Goal: Task Accomplishment & Management: Use online tool/utility

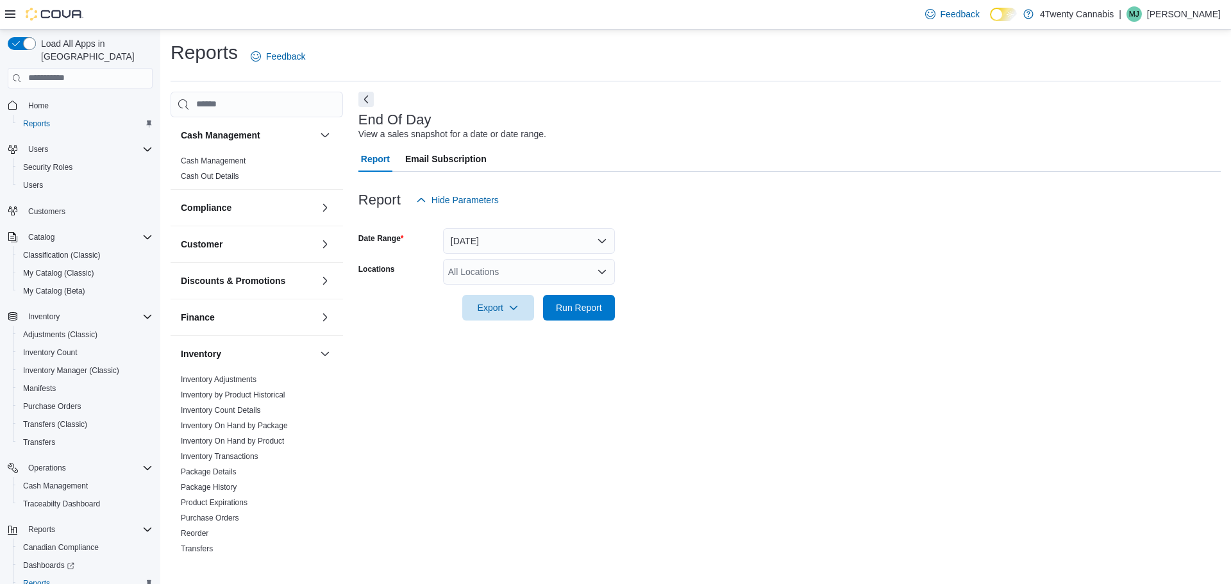
click at [530, 270] on div "All Locations" at bounding box center [529, 272] width 172 height 26
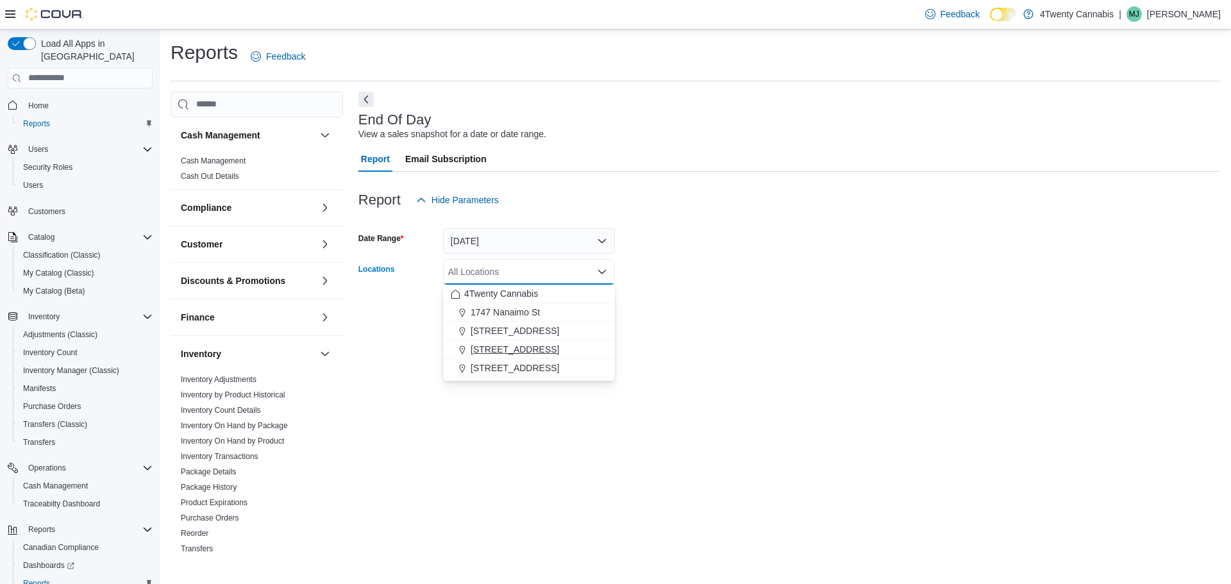
click at [496, 346] on span "[STREET_ADDRESS]" at bounding box center [515, 349] width 89 height 13
click at [872, 338] on div "End Of Day View a sales snapshot for a date or date range. Report Email Subscri…" at bounding box center [790, 324] width 863 height 464
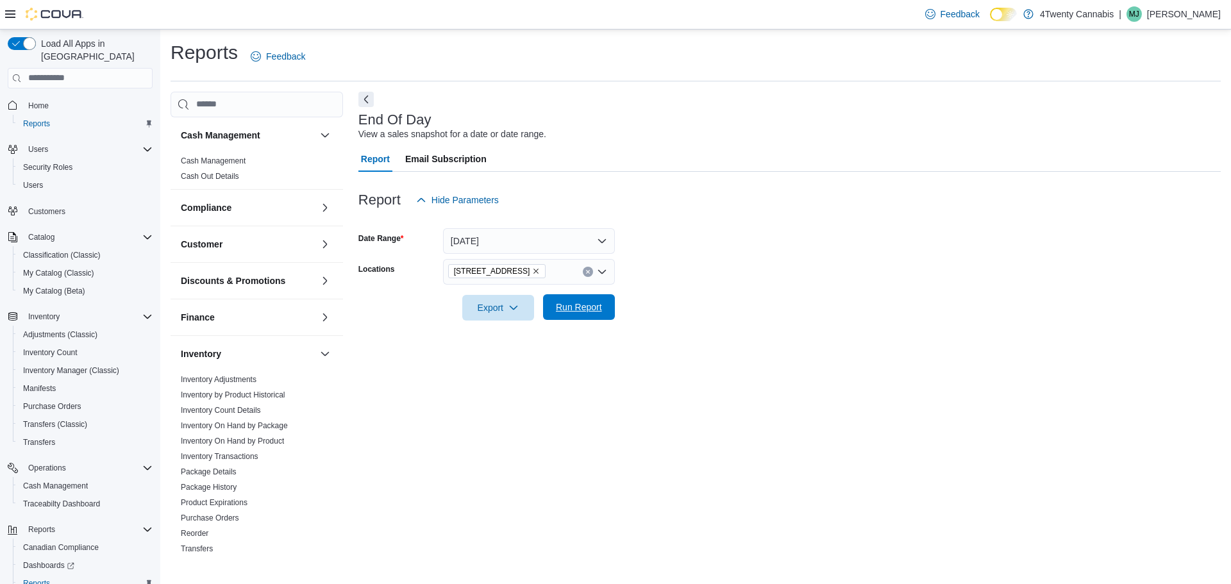
click at [595, 309] on span "Run Report" at bounding box center [579, 307] width 46 height 13
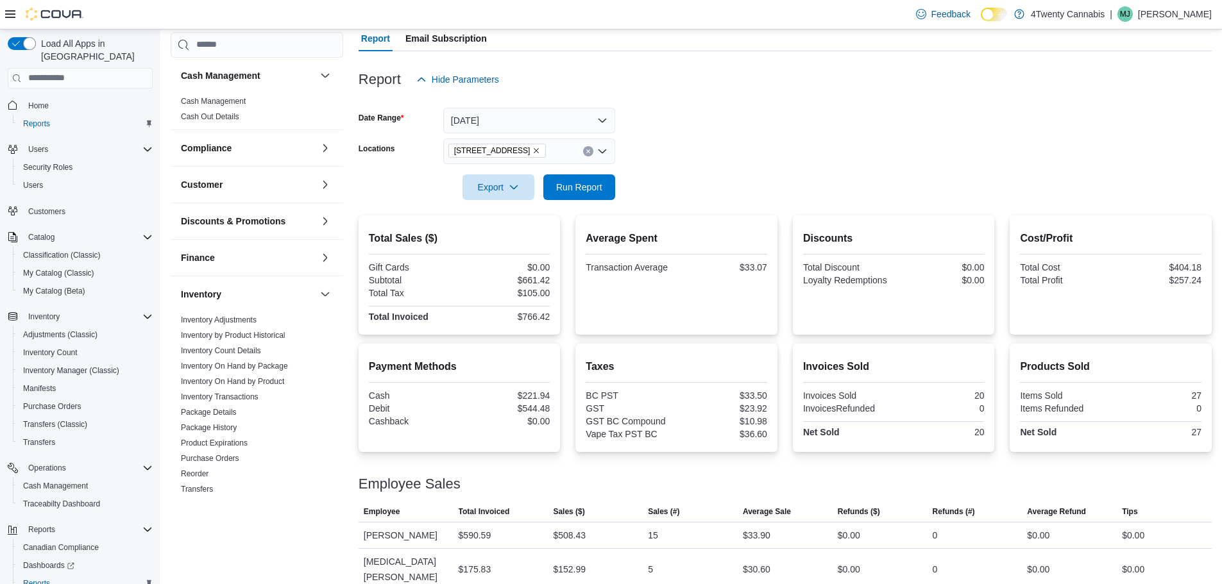
scroll to position [122, 0]
click at [532, 148] on icon "Remove 3441 Kingsway Ave from selection in this group" at bounding box center [536, 150] width 8 height 8
click at [514, 112] on button "[DATE]" at bounding box center [529, 119] width 172 height 26
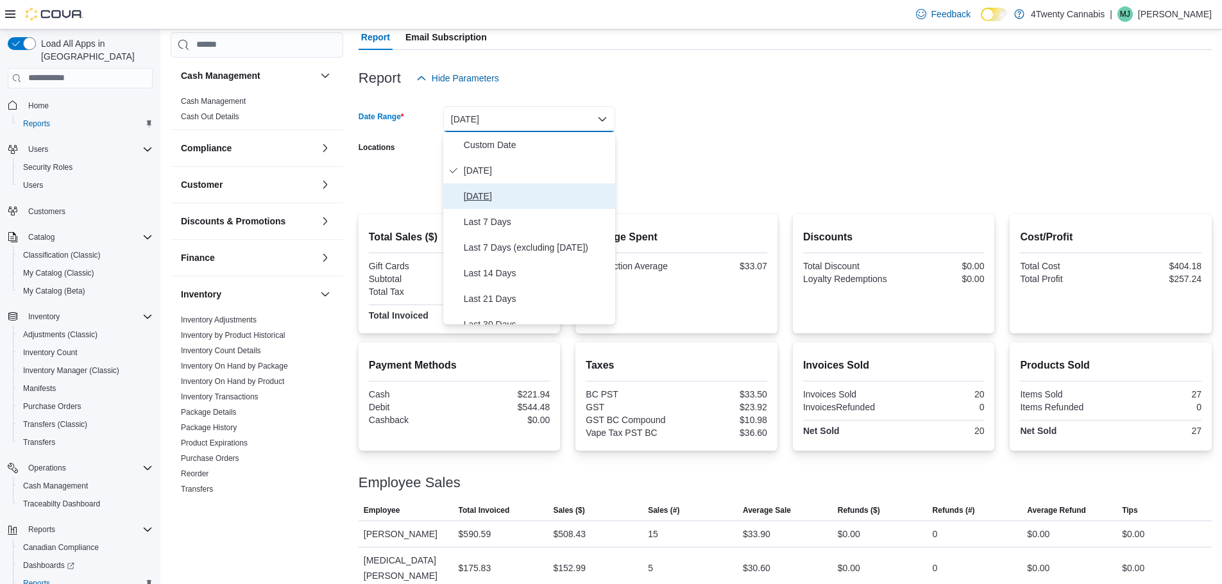
click at [478, 190] on span "[DATE]" at bounding box center [537, 196] width 146 height 15
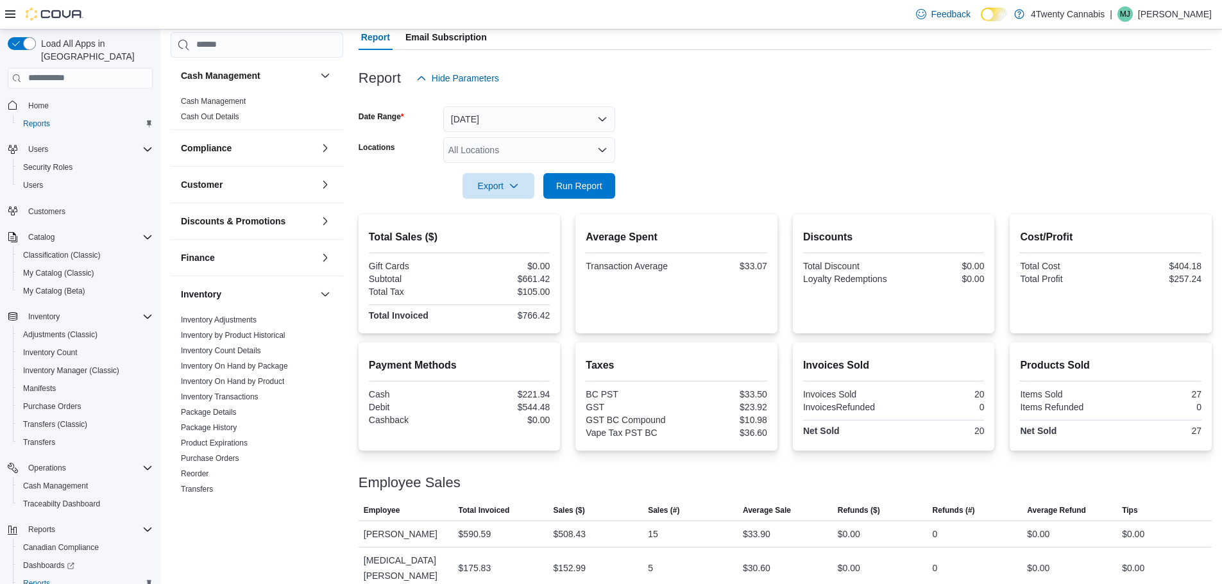
click at [746, 160] on form "Date Range [DATE] Locations All Locations Export Run Report" at bounding box center [785, 145] width 853 height 108
click at [566, 153] on div "All Locations" at bounding box center [529, 150] width 172 height 26
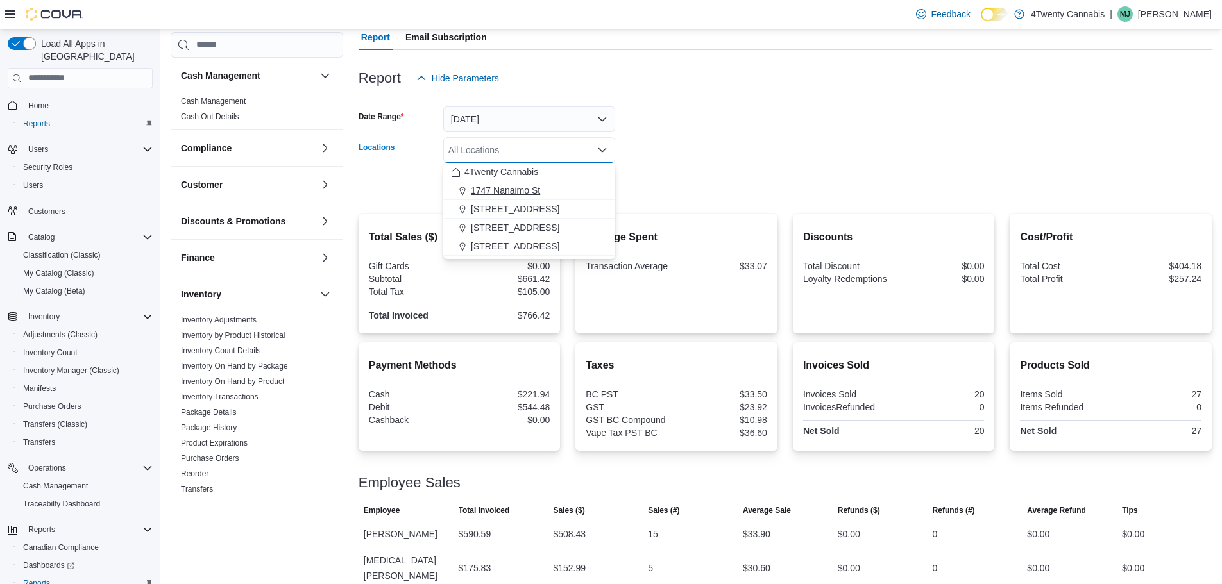
click at [514, 194] on span "1747 Nanaimo St" at bounding box center [505, 190] width 69 height 13
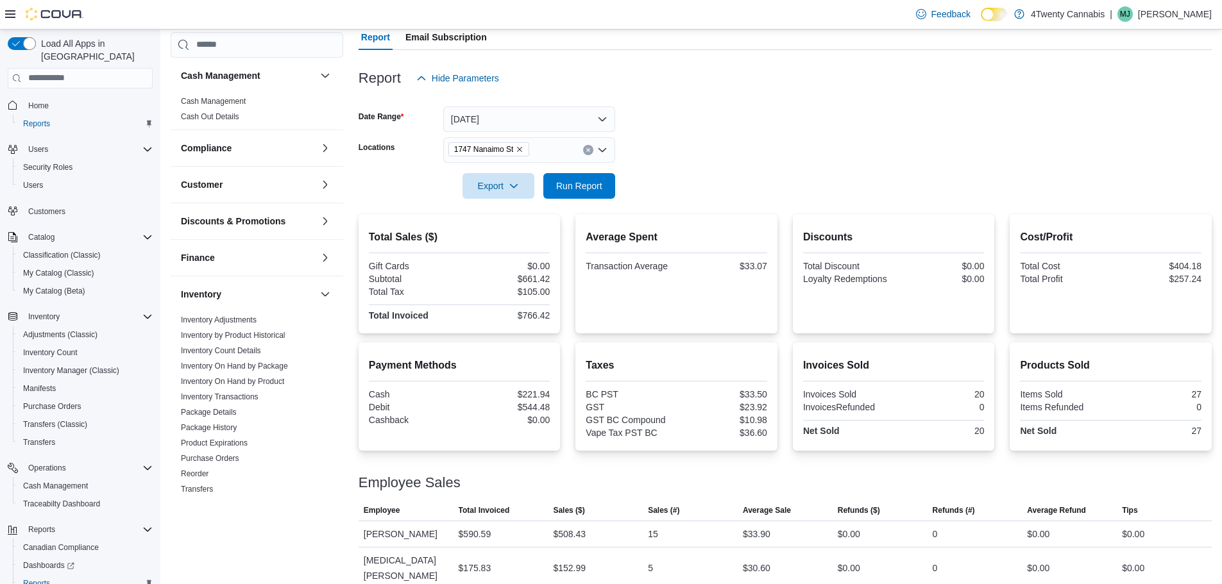
click at [709, 151] on form "Date Range [DATE] Locations [STREET_ADDRESS] Export Run Report" at bounding box center [785, 145] width 853 height 108
click at [577, 183] on span "Run Report" at bounding box center [579, 185] width 46 height 13
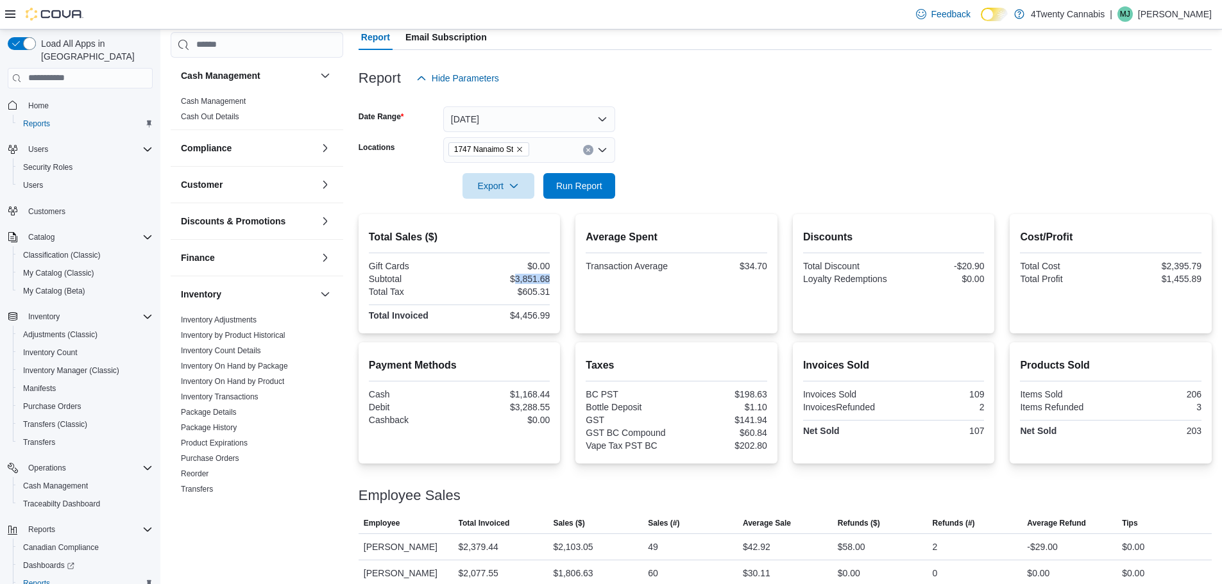
drag, startPoint x: 519, startPoint y: 282, endPoint x: 557, endPoint y: 281, distance: 37.8
click at [557, 281] on div "Total Sales ($) Gift Cards $0.00 Subtotal $3,851.68 Total Tax $605.31 Total Inv…" at bounding box center [460, 273] width 202 height 119
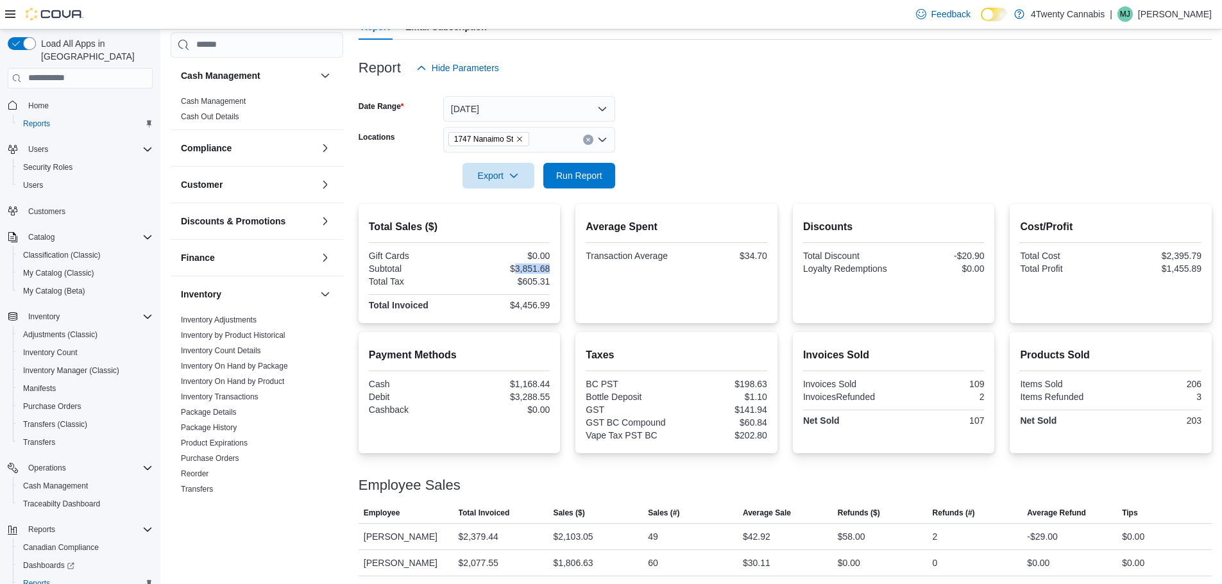
scroll to position [135, 0]
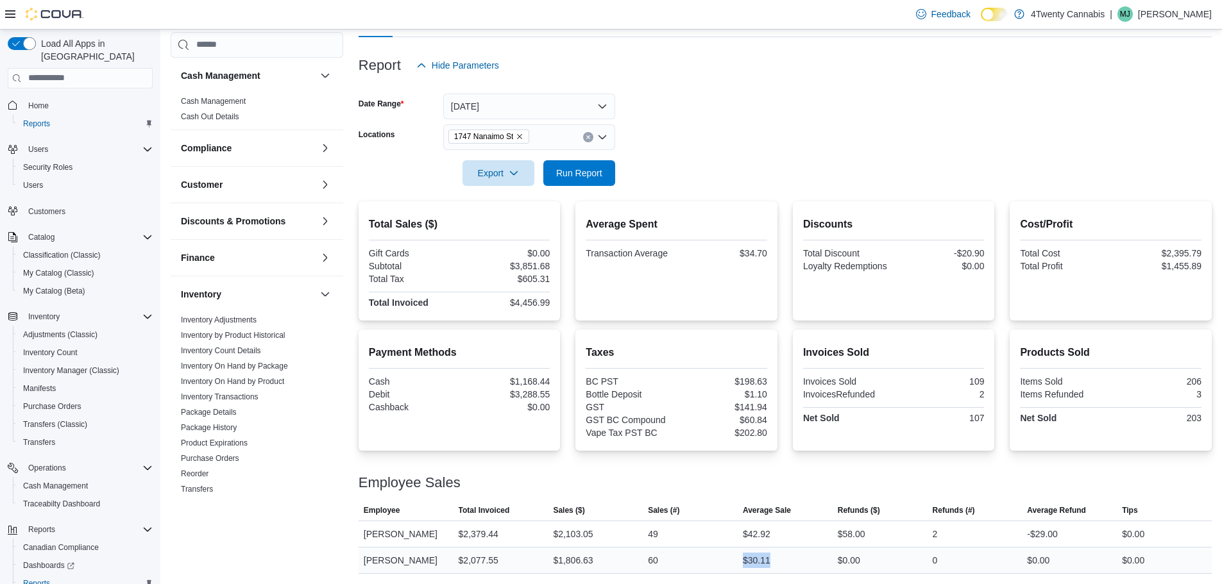
drag, startPoint x: 749, startPoint y: 563, endPoint x: 784, endPoint y: 550, distance: 37.3
click at [784, 550] on div "$30.11" at bounding box center [785, 561] width 95 height 26
drag, startPoint x: 805, startPoint y: 566, endPoint x: 693, endPoint y: 573, distance: 111.9
click at [693, 573] on tr "Employee [PERSON_NAME] Total Invoiced $2,077.55 Sales ($) $1,806.63 Sales (#) 6…" at bounding box center [785, 560] width 853 height 26
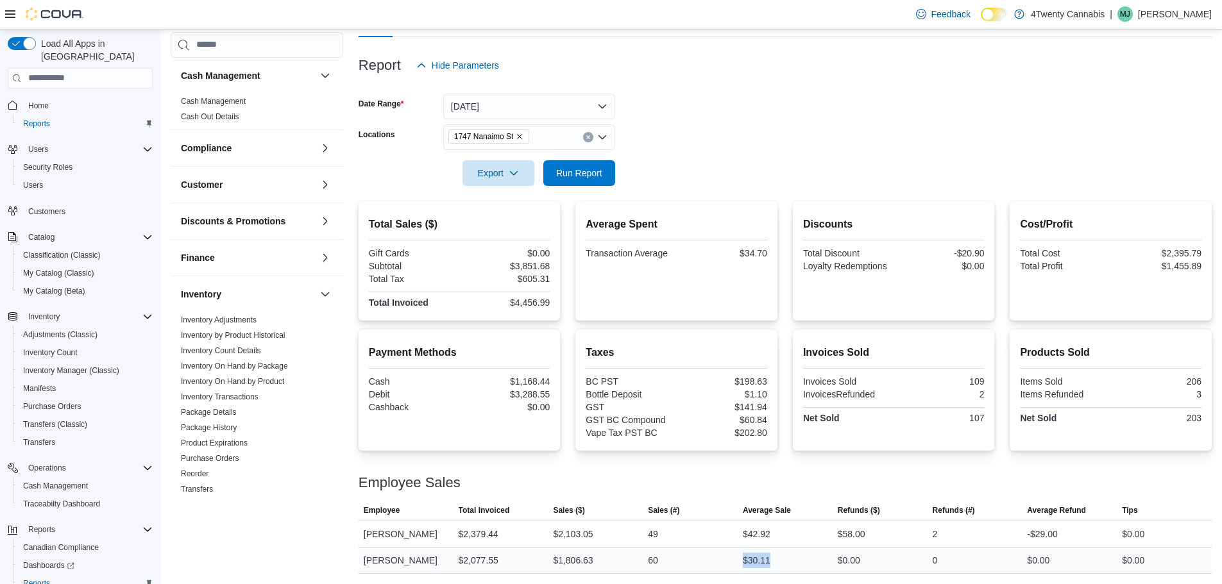
click at [693, 573] on td "Sales (#) 60" at bounding box center [690, 560] width 95 height 26
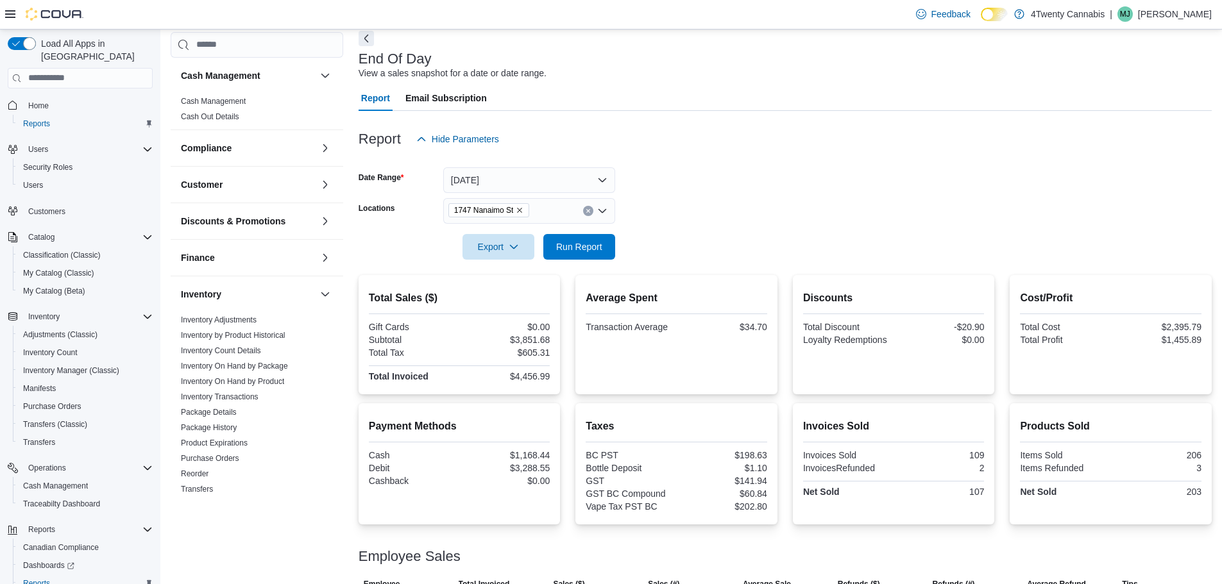
scroll to position [0, 0]
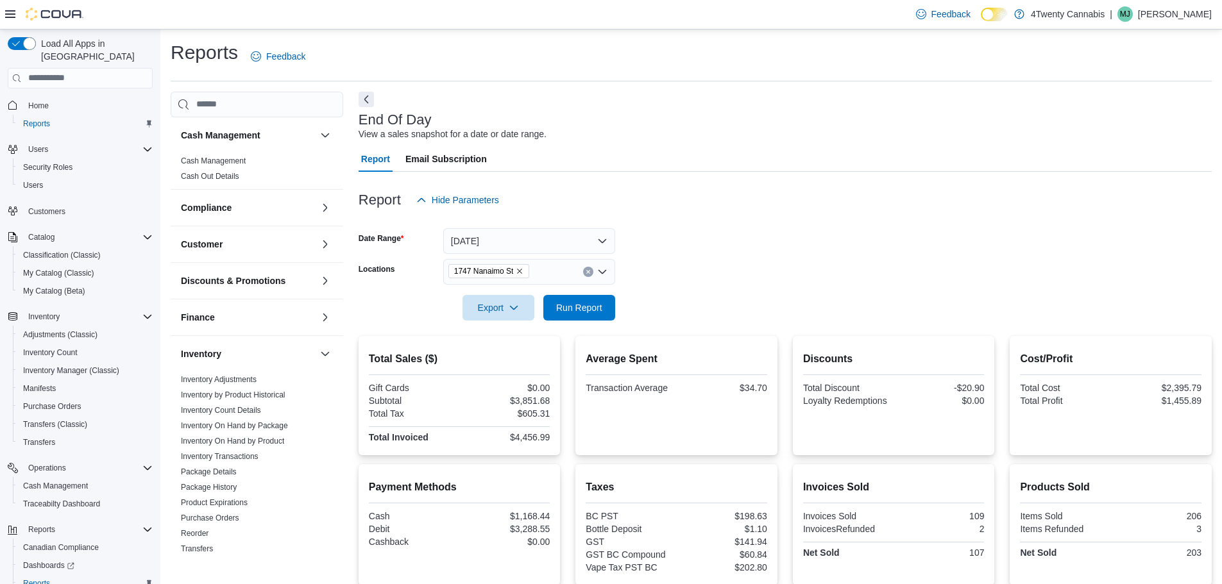
click at [518, 271] on icon "Remove 1747 Nanaimo St from selection in this group" at bounding box center [520, 271] width 8 height 8
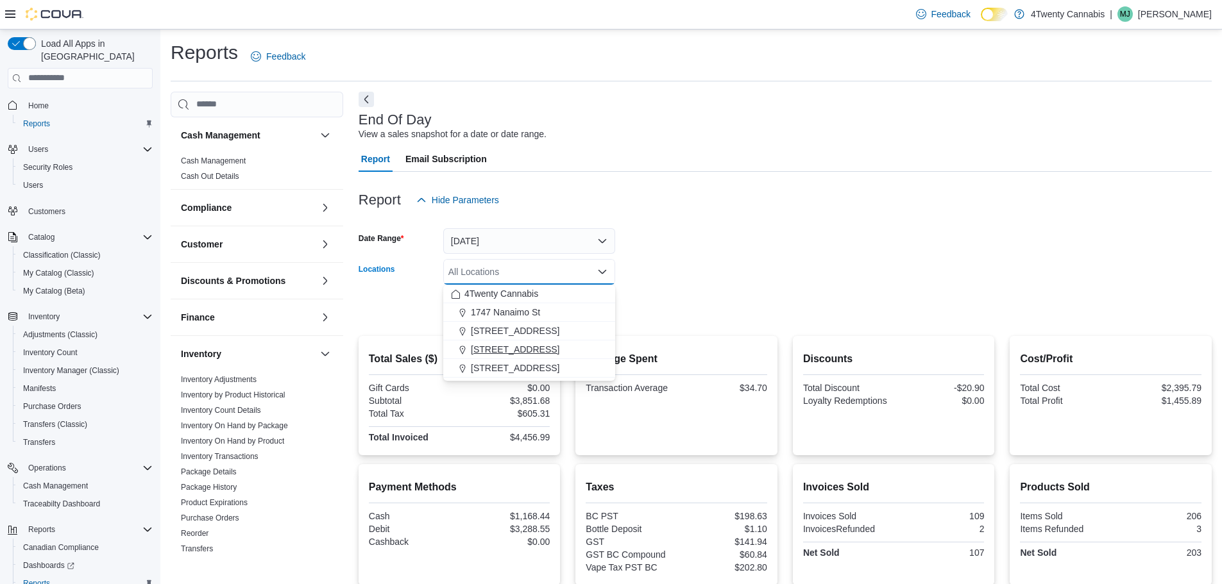
click at [504, 352] on span "[STREET_ADDRESS]" at bounding box center [515, 349] width 89 height 13
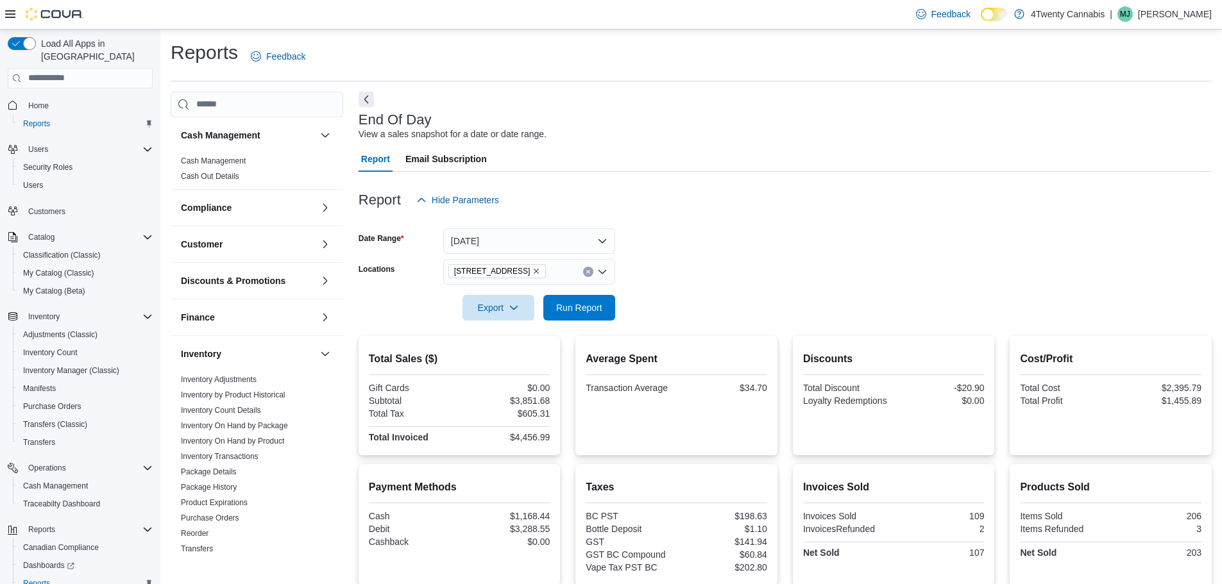
click at [699, 294] on div at bounding box center [785, 290] width 853 height 10
click at [575, 306] on span "Run Report" at bounding box center [579, 307] width 46 height 13
drag, startPoint x: 961, startPoint y: 391, endPoint x: 992, endPoint y: 389, distance: 30.8
click at [992, 389] on div "Discounts Total Discount -$94.45 Loyalty Redemptions $0.00" at bounding box center [894, 395] width 202 height 119
click at [532, 273] on icon "Remove 3441 Kingsway Ave from selection in this group" at bounding box center [536, 271] width 8 height 8
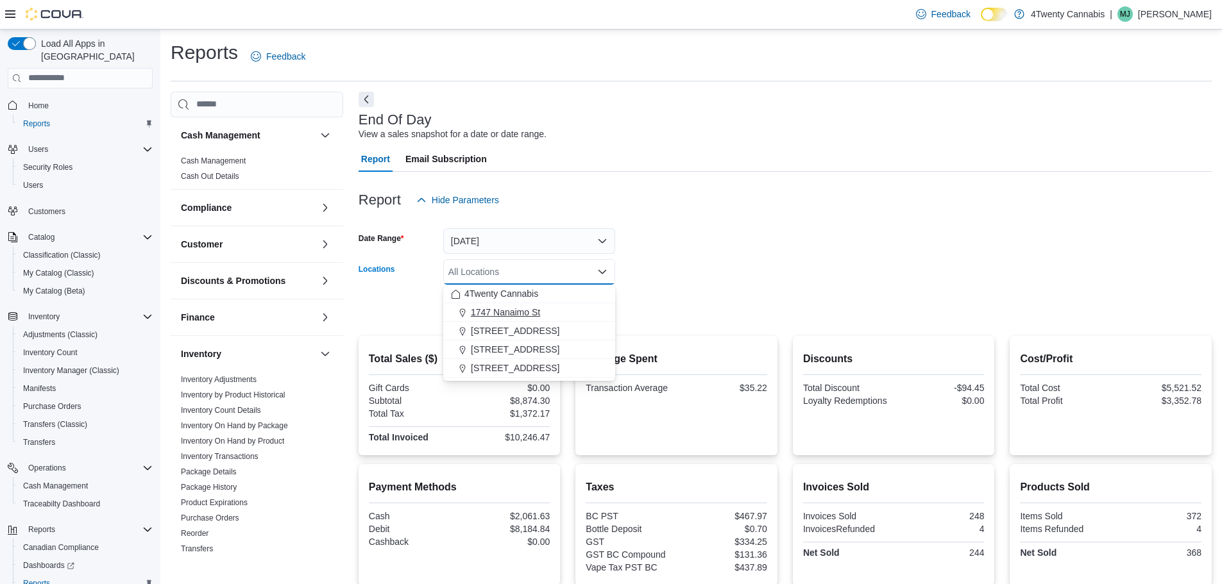
click at [523, 319] on button "1747 Nanaimo St" at bounding box center [529, 312] width 172 height 19
drag, startPoint x: 697, startPoint y: 261, endPoint x: 683, endPoint y: 270, distance: 16.7
click at [698, 260] on form "Date Range [DATE] Locations [STREET_ADDRESS] Selected. [STREET_ADDRESS] Press B…" at bounding box center [785, 267] width 853 height 108
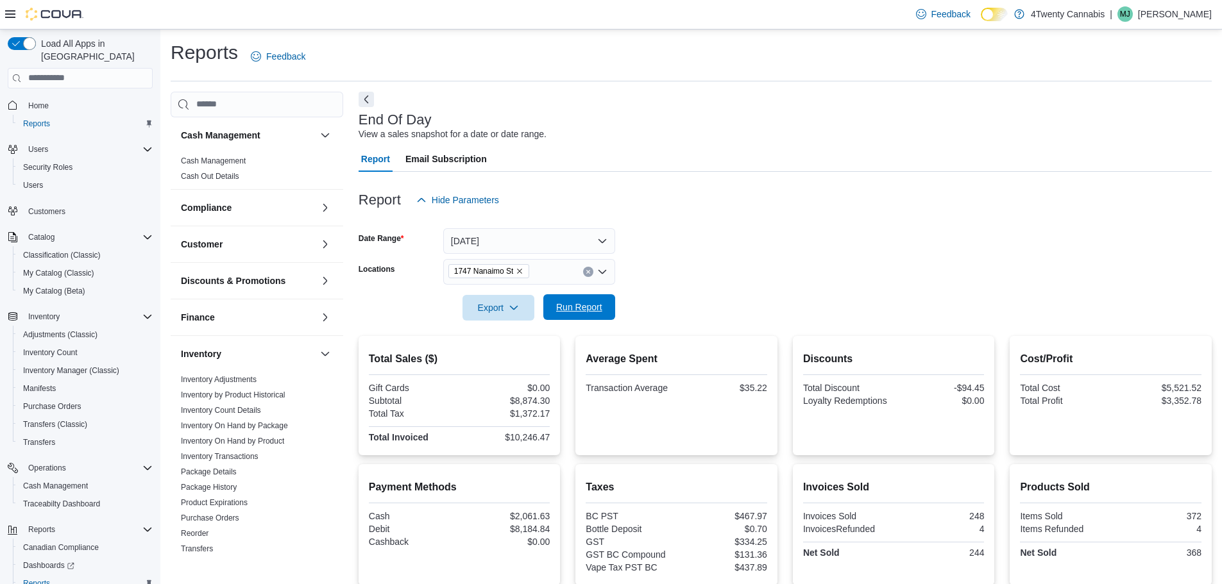
click at [595, 305] on span "Run Report" at bounding box center [579, 307] width 46 height 13
drag, startPoint x: 960, startPoint y: 386, endPoint x: 1017, endPoint y: 384, distance: 57.1
click at [1017, 384] on div "Total Sales ($) Gift Cards $0.00 Subtotal $3,851.68 Total Tax $605.31 Total Inv…" at bounding box center [785, 395] width 853 height 119
click at [995, 387] on div "Discounts Total Discount -$20.90 Loyalty Redemptions $0.00" at bounding box center [894, 395] width 202 height 119
click at [777, 393] on div "Average Spent Transaction Average $34.70" at bounding box center [676, 395] width 202 height 119
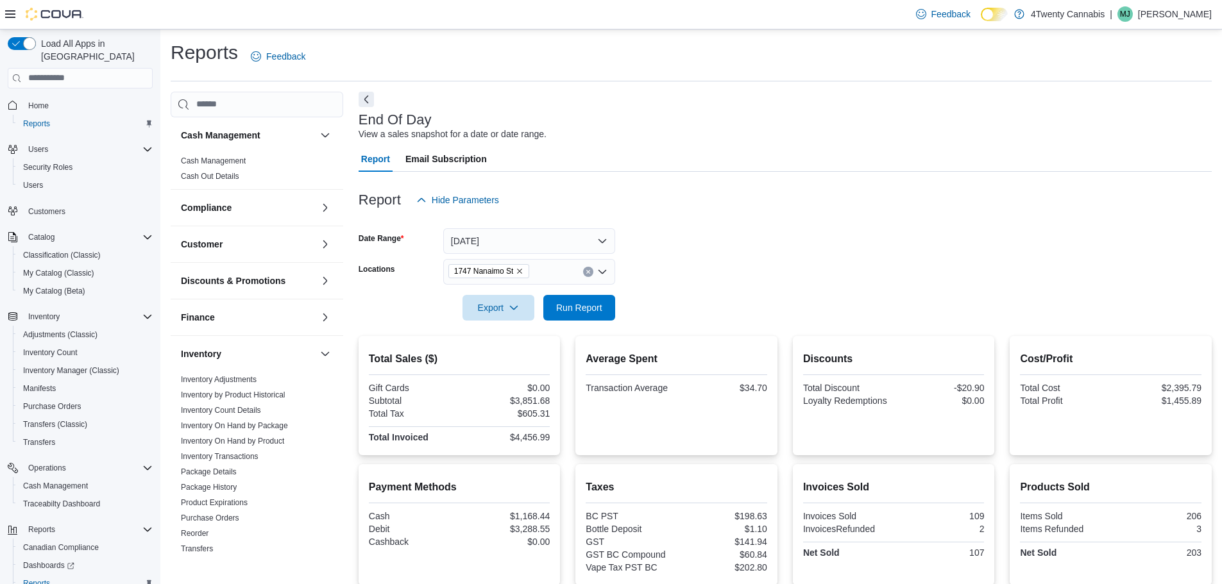
click at [634, 384] on div "Transaction Average" at bounding box center [630, 388] width 88 height 10
click at [517, 270] on icon "Remove 1747 Nanaimo St from selection in this group" at bounding box center [520, 271] width 8 height 8
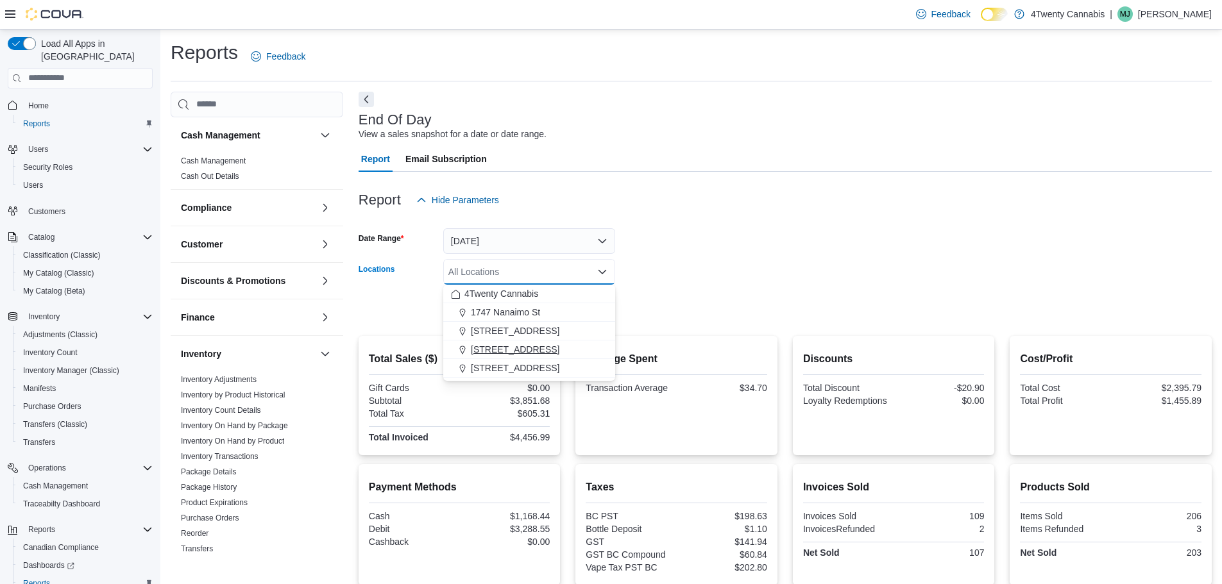
click at [508, 353] on span "[STREET_ADDRESS]" at bounding box center [515, 349] width 89 height 13
click at [788, 305] on form "Date Range [DATE] Locations [STREET_ADDRESS][GEOGRAPHIC_DATA]. Selected. [STREE…" at bounding box center [785, 267] width 853 height 108
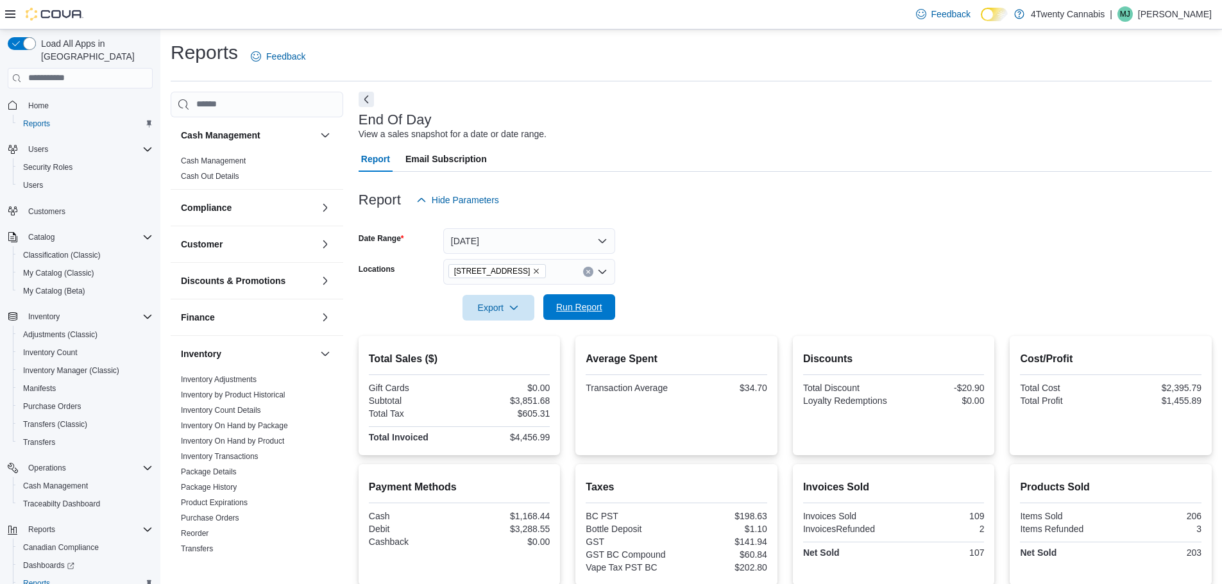
click at [573, 303] on span "Run Report" at bounding box center [579, 307] width 46 height 13
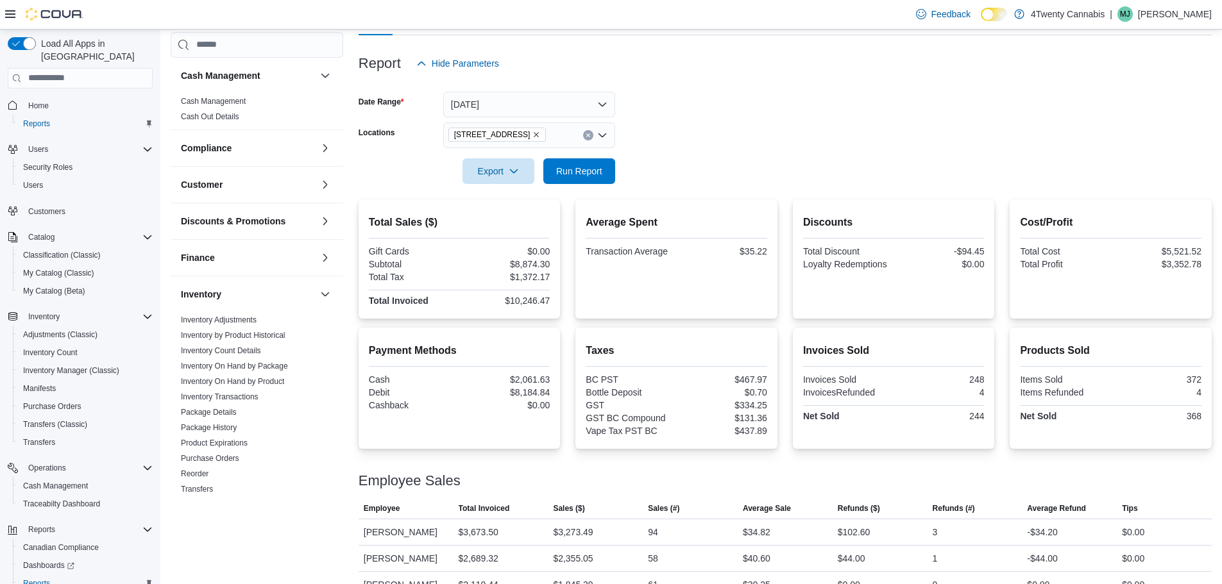
scroll to position [187, 0]
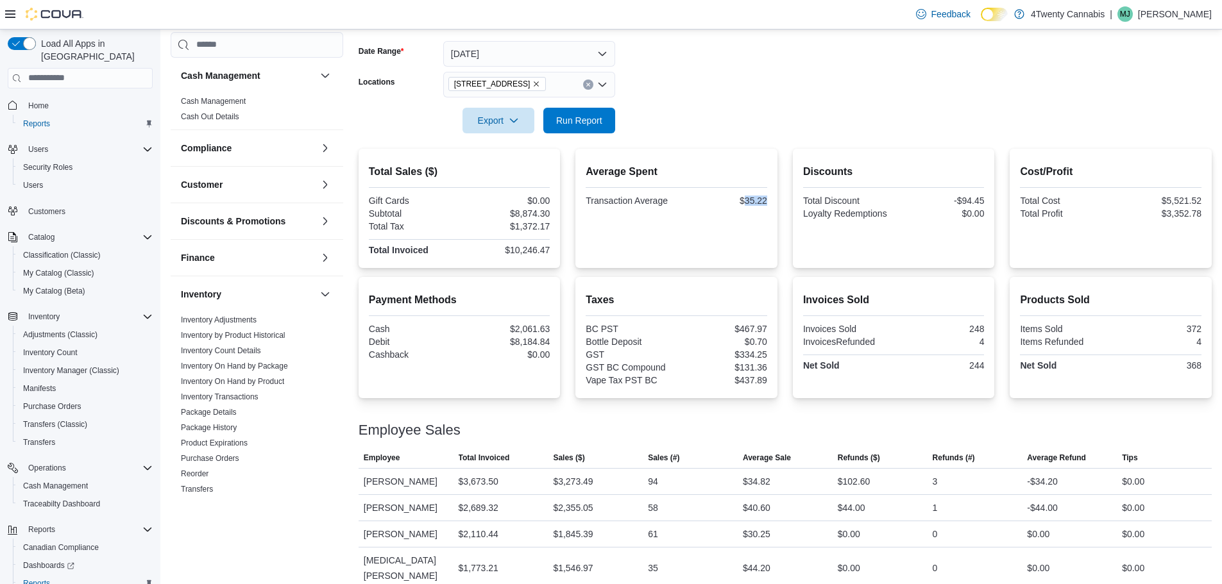
drag, startPoint x: 749, startPoint y: 201, endPoint x: 770, endPoint y: 203, distance: 21.9
click at [767, 203] on div "$35.22" at bounding box center [723, 201] width 88 height 10
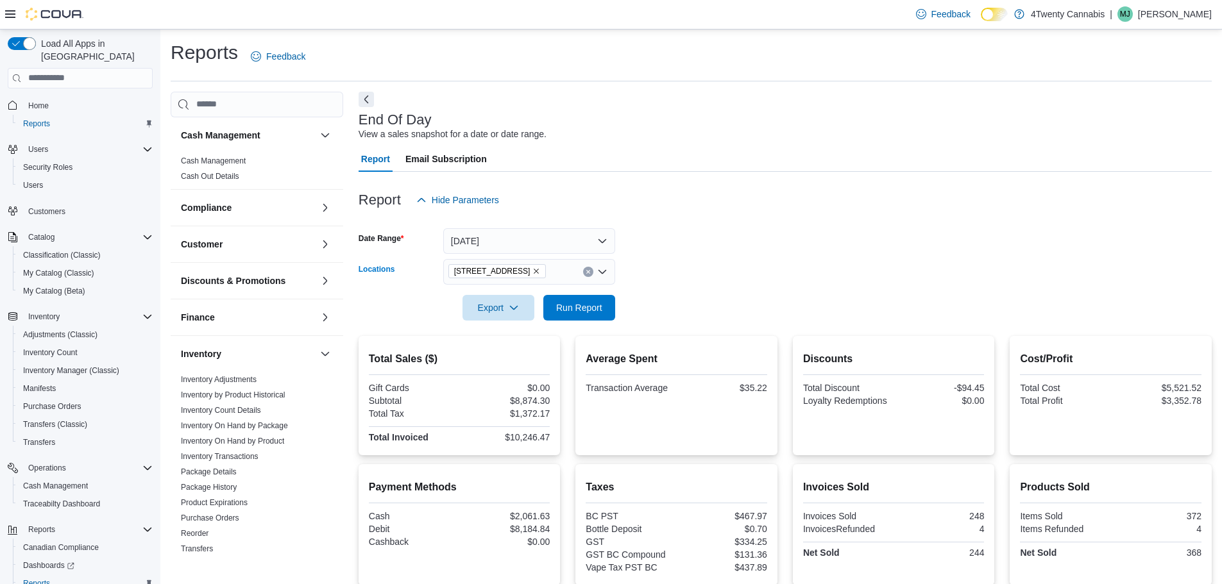
click at [532, 271] on icon "Remove 3441 Kingsway Ave from selection in this group" at bounding box center [536, 271] width 8 height 8
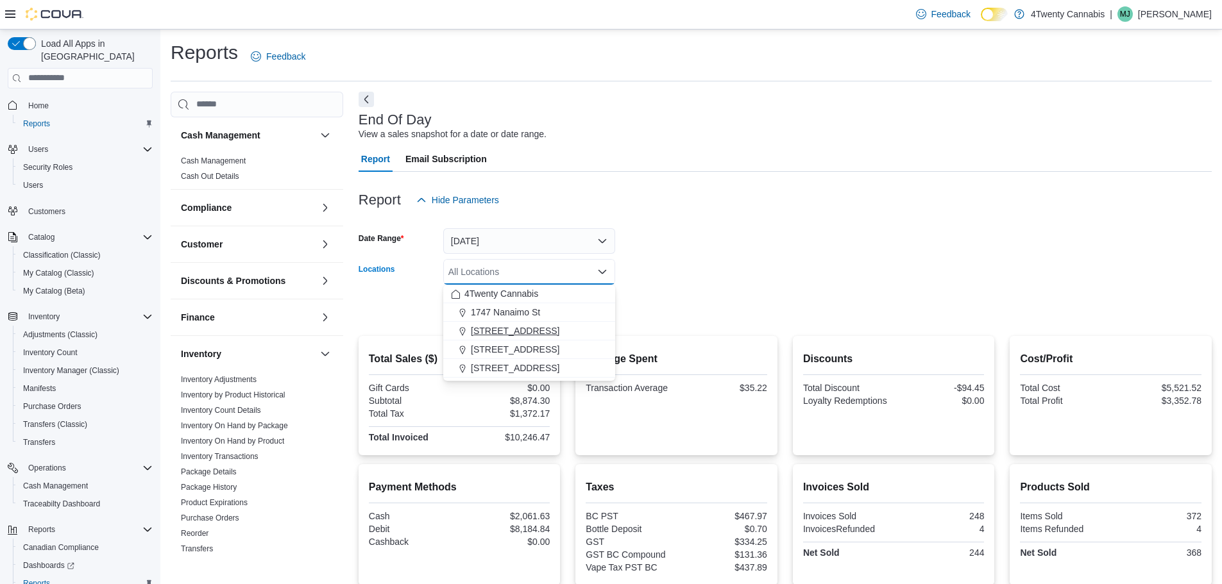
click at [512, 334] on span "[STREET_ADDRESS]" at bounding box center [515, 331] width 89 height 13
click at [664, 267] on form "Date Range [DATE] Locations [GEOGRAPHIC_DATA]. Selected. [STREET_ADDRESS]. Pres…" at bounding box center [785, 267] width 853 height 108
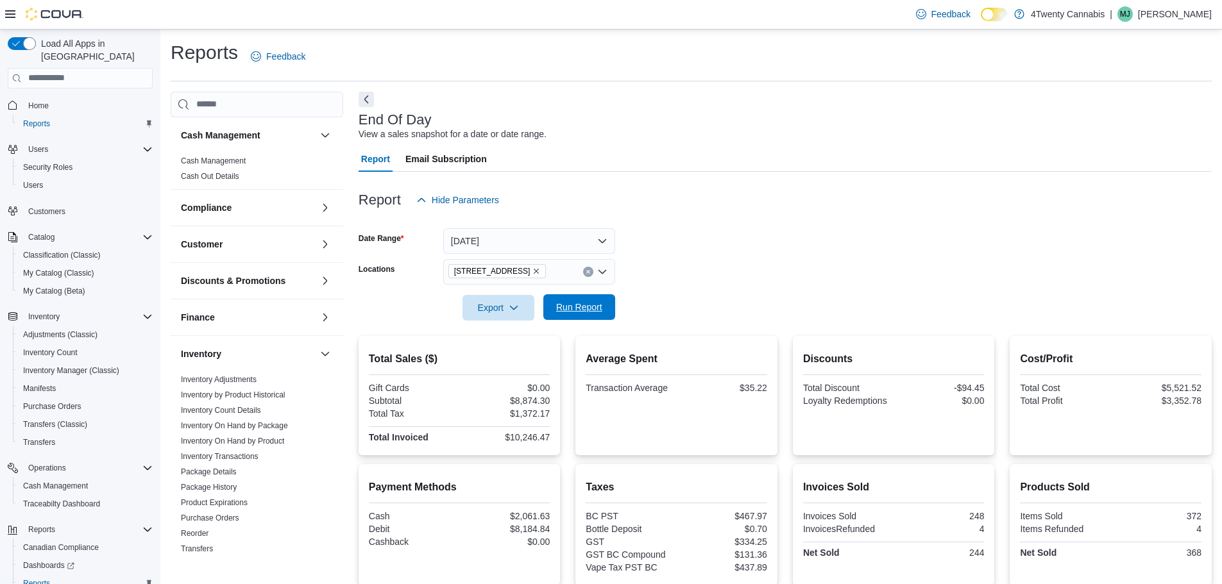
click at [555, 301] on span "Run Report" at bounding box center [579, 307] width 56 height 26
drag, startPoint x: 510, startPoint y: 402, endPoint x: 566, endPoint y: 401, distance: 55.8
click at [566, 401] on div "Total Sales ($) Gift Cards $0.00 Subtotal $24,992.67 Total Tax $3,348.10 Total …" at bounding box center [785, 395] width 853 height 119
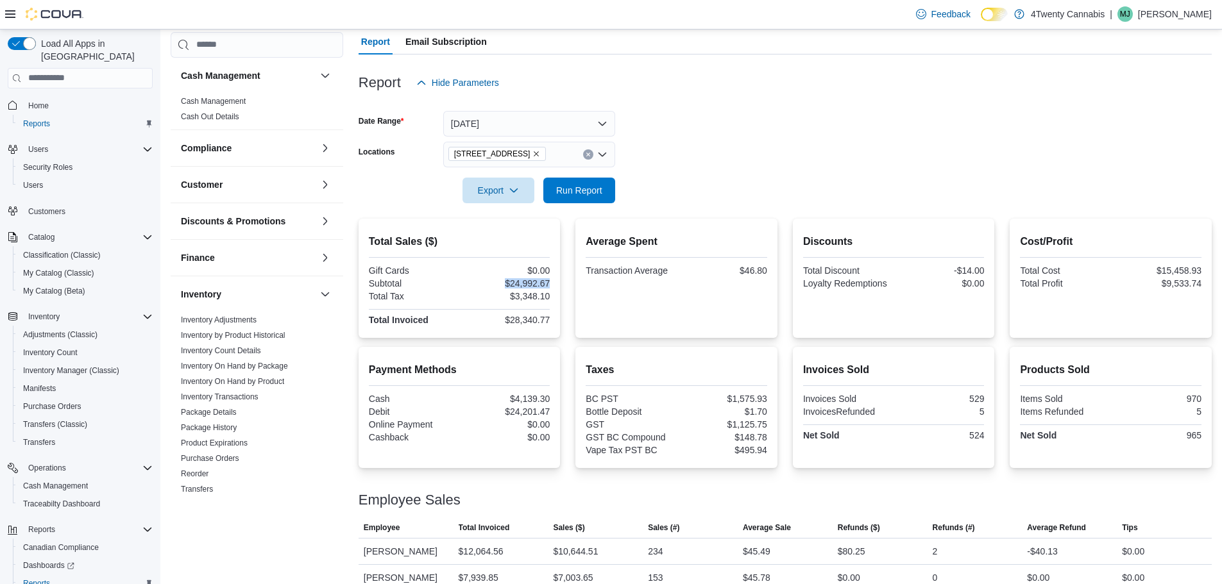
scroll to position [214, 0]
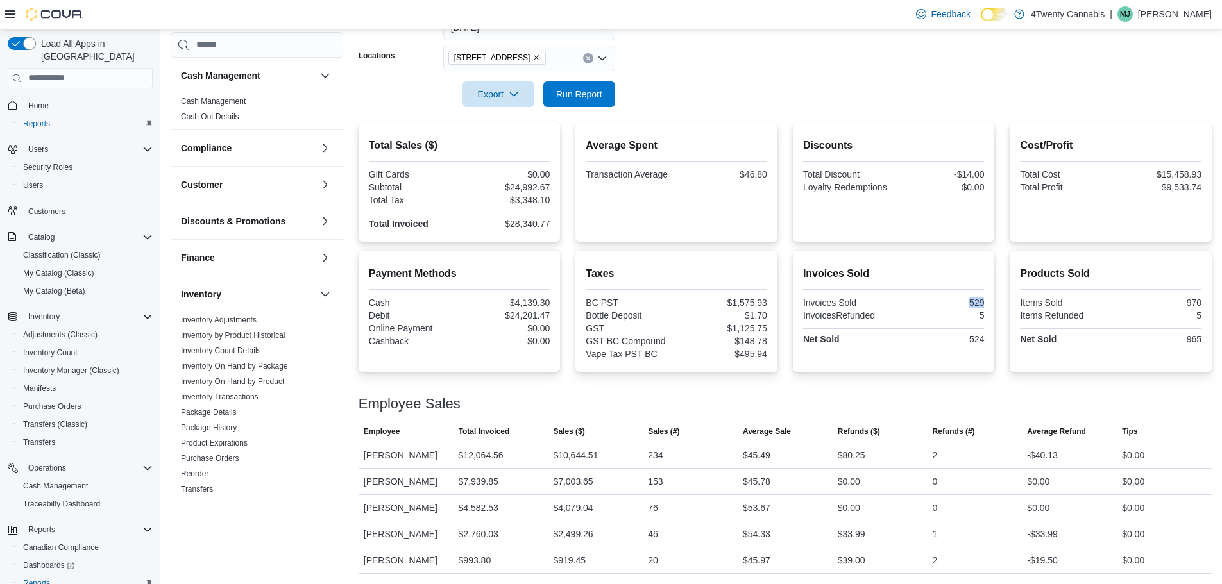
drag, startPoint x: 979, startPoint y: 304, endPoint x: 992, endPoint y: 305, distance: 12.8
click at [992, 305] on div "Invoices Sold Invoices Sold 529 InvoicesRefunded 5 Net Sold 524" at bounding box center [894, 311] width 202 height 121
drag, startPoint x: 992, startPoint y: 305, endPoint x: 981, endPoint y: 307, distance: 11.1
click at [981, 307] on div "Invoices Sold Invoices Sold 529 InvoicesRefunded 5 Net Sold 524" at bounding box center [894, 311] width 202 height 121
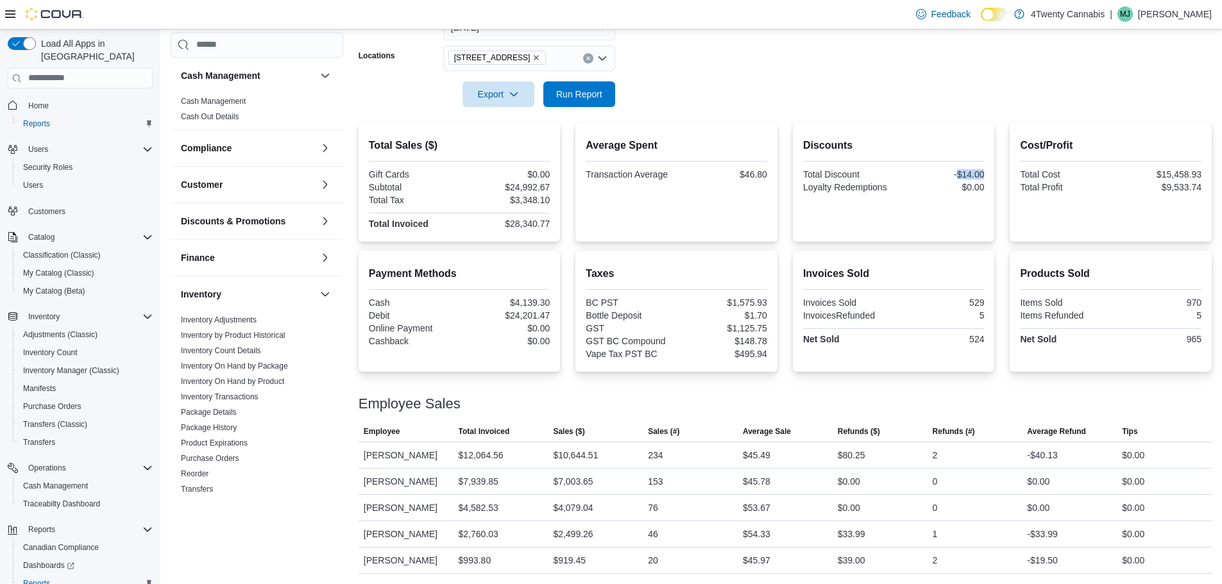
drag, startPoint x: 963, startPoint y: 175, endPoint x: 994, endPoint y: 175, distance: 30.8
click at [994, 175] on div "Discounts Total Discount -$14.00 Loyalty Redemptions $0.00" at bounding box center [894, 182] width 202 height 119
drag, startPoint x: 511, startPoint y: 190, endPoint x: 562, endPoint y: 187, distance: 51.4
click at [561, 187] on div "Total Sales ($) Gift Cards $0.00 Subtotal $24,992.67 Total Tax $3,348.10 Total …" at bounding box center [460, 182] width 202 height 119
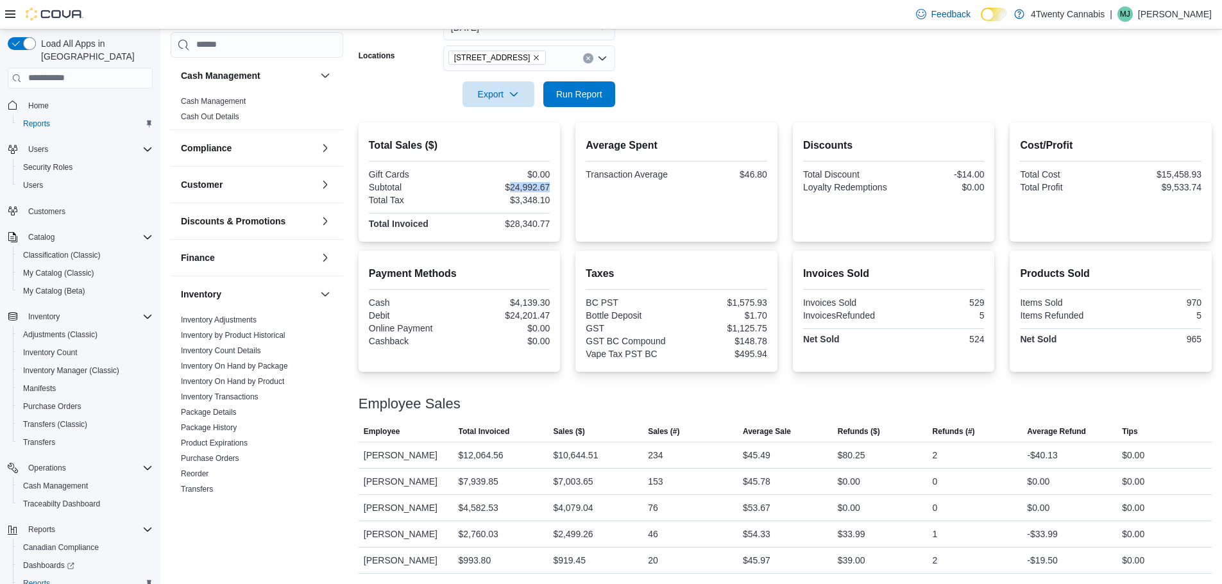
click at [561, 187] on div "Total Sales ($) Gift Cards $0.00 Subtotal $24,992.67 Total Tax $3,348.10 Total …" at bounding box center [460, 182] width 202 height 119
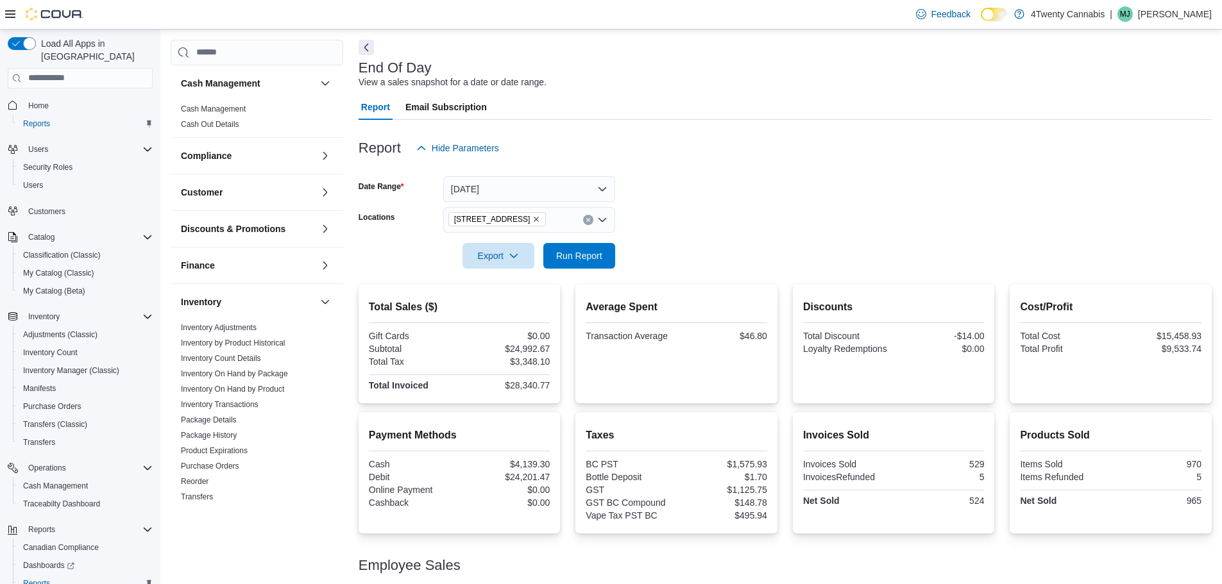
scroll to position [0, 0]
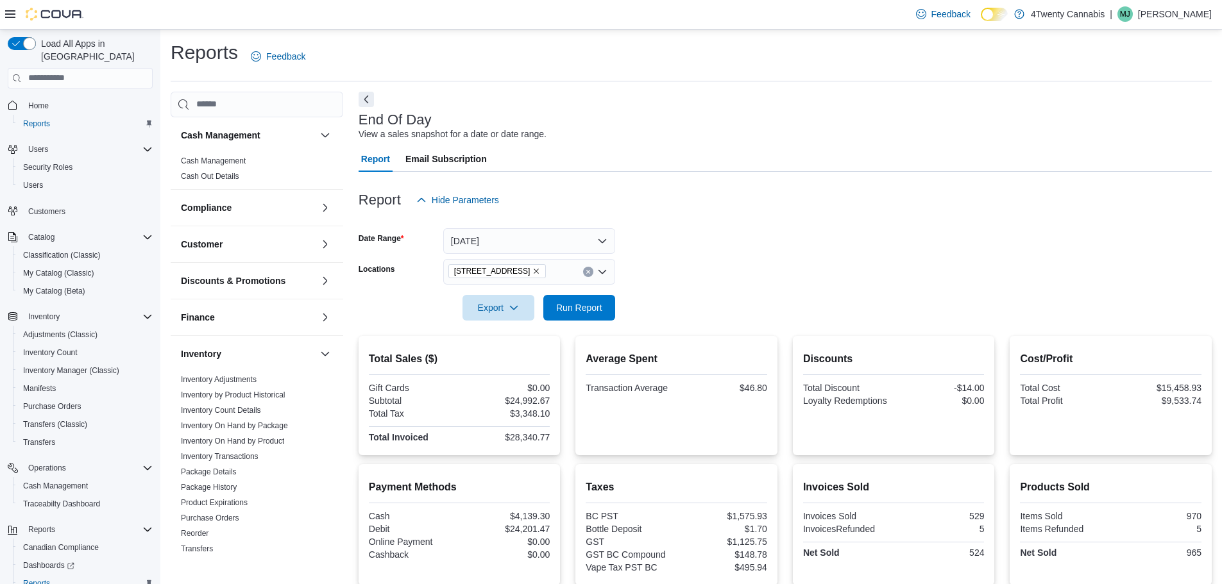
click at [534, 272] on icon "Remove 2426 200 Street from selection in this group" at bounding box center [536, 271] width 5 height 5
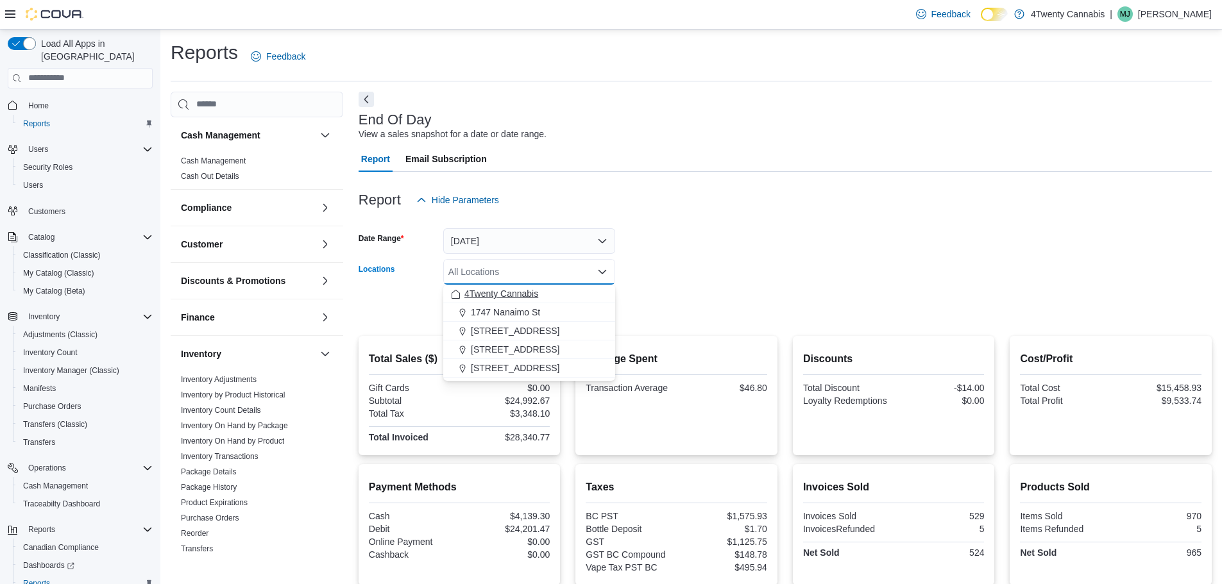
click at [506, 293] on span "4Twenty Cannabis" at bounding box center [501, 293] width 74 height 13
click at [696, 280] on form "Date Range [DATE] Locations 4Twenty Cannabis Combo box. Selected. 4Twenty Canna…" at bounding box center [785, 267] width 853 height 108
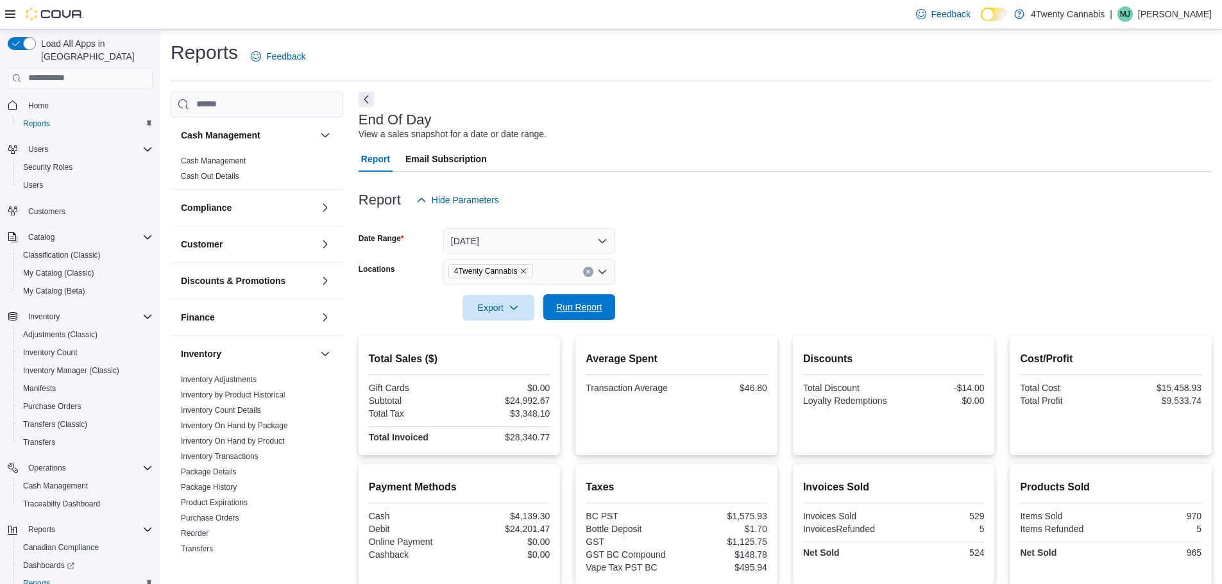
click at [586, 307] on span "Run Report" at bounding box center [579, 307] width 46 height 13
drag, startPoint x: 511, startPoint y: 404, endPoint x: 648, endPoint y: 394, distance: 137.0
click at [568, 396] on div "Total Sales ($) Gift Cards $0.00 Subtotal $40,376.36 Total Tax $5,757.79 Total …" at bounding box center [785, 395] width 853 height 119
drag, startPoint x: 958, startPoint y: 390, endPoint x: 992, endPoint y: 389, distance: 33.4
click at [992, 389] on div "Discounts Total Discount -$183.35 Loyalty Redemptions $0.00" at bounding box center [894, 395] width 202 height 119
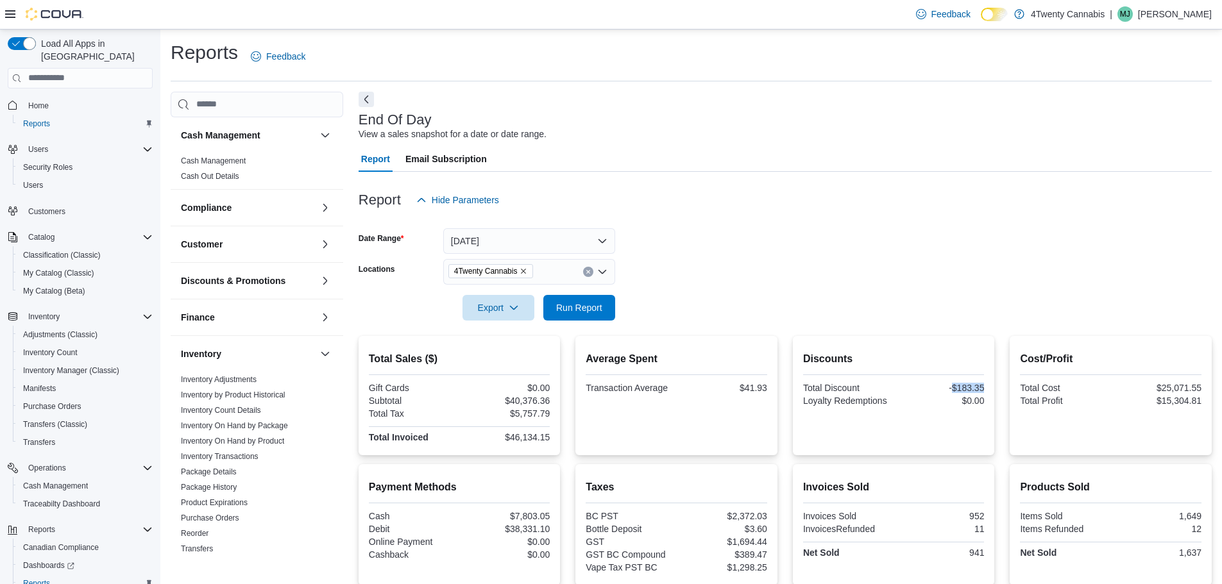
click at [992, 389] on div "Discounts Total Discount -$183.35 Loyalty Redemptions $0.00" at bounding box center [894, 395] width 202 height 119
click at [525, 271] on icon "Remove 4Twenty Cannabis from selection in this group" at bounding box center [524, 271] width 8 height 8
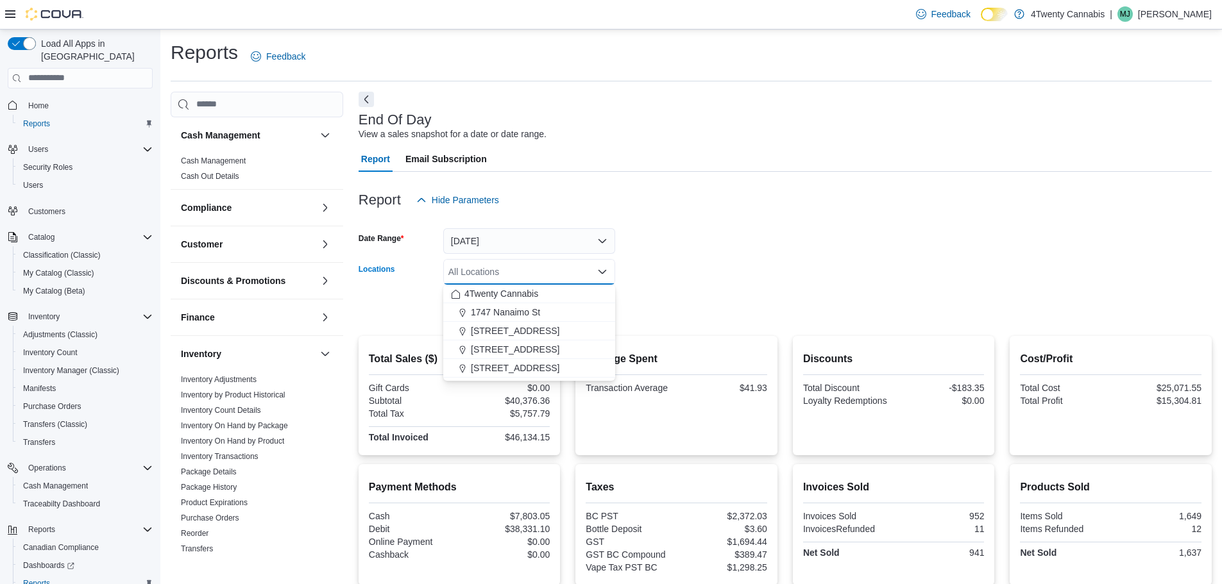
drag, startPoint x: 500, startPoint y: 368, endPoint x: 509, endPoint y: 367, distance: 8.4
click at [500, 369] on span "[STREET_ADDRESS]" at bounding box center [515, 368] width 89 height 13
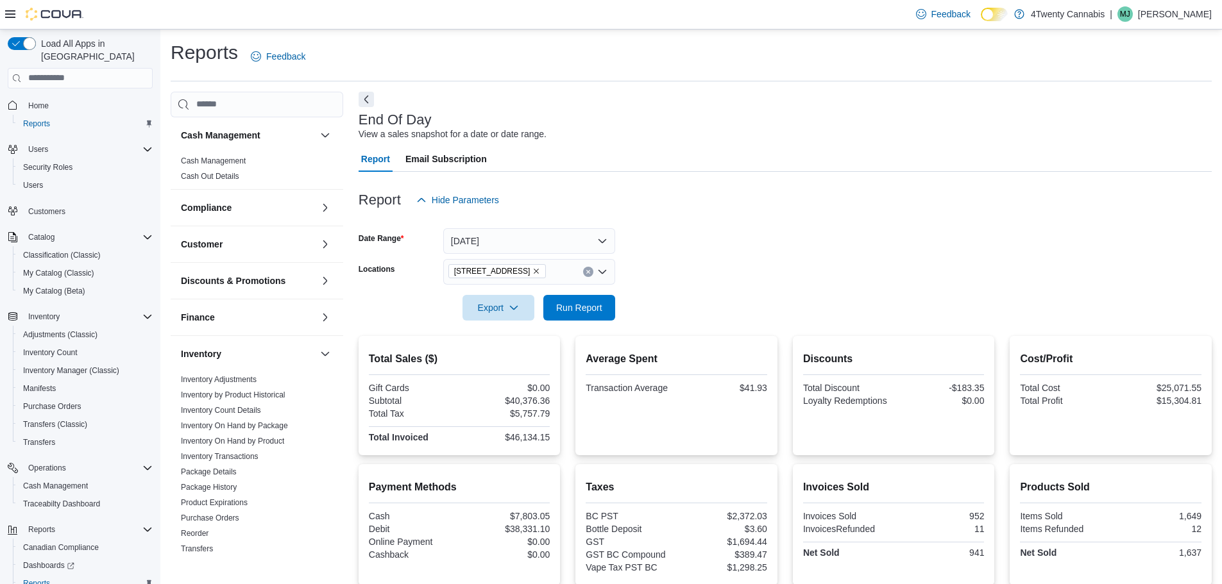
click at [715, 307] on form "Date Range [DATE] Locations [STREET_ADDRESS] Export Run Report" at bounding box center [785, 267] width 853 height 108
click at [584, 307] on span "Run Report" at bounding box center [579, 307] width 46 height 13
drag, startPoint x: 512, startPoint y: 400, endPoint x: 559, endPoint y: 402, distance: 46.9
click at [559, 402] on div "Total Sales ($) Gift Cards $0.00 Subtotal $2,657.71 Total Tax $432.21 Total Inv…" at bounding box center [460, 395] width 202 height 119
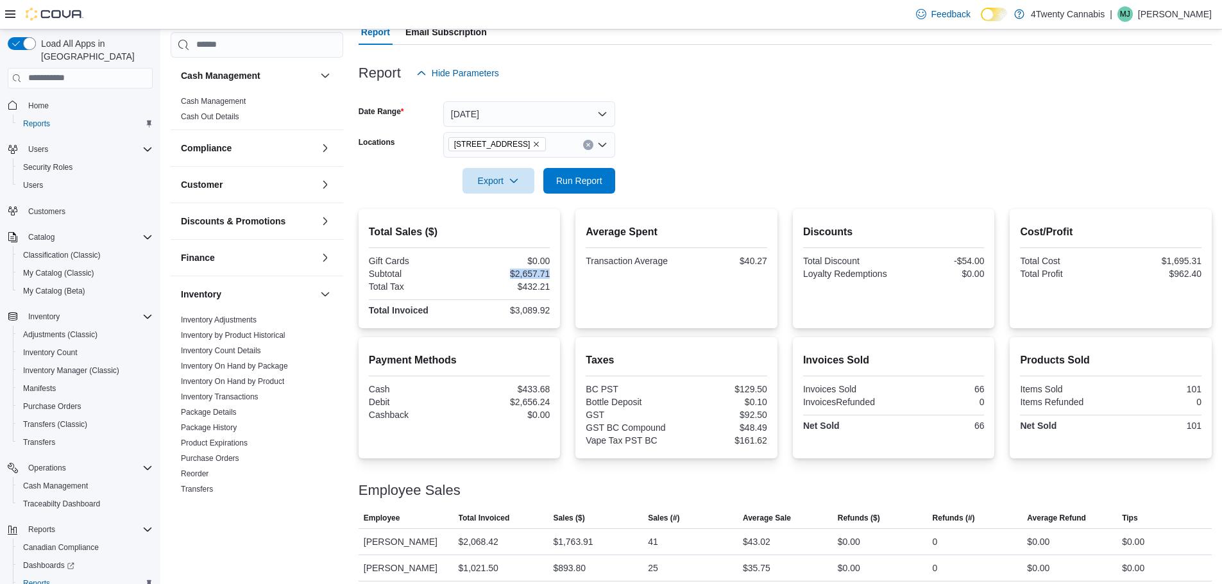
scroll to position [135, 0]
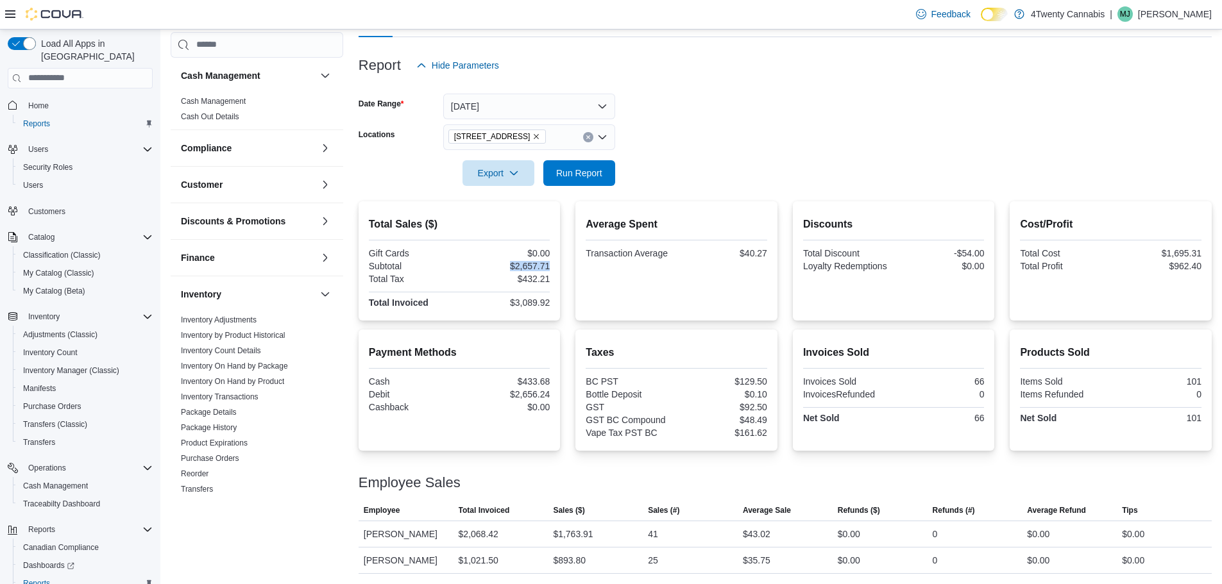
click at [517, 267] on div "$2,657.71" at bounding box center [506, 266] width 88 height 10
drag, startPoint x: 517, startPoint y: 267, endPoint x: 559, endPoint y: 267, distance: 41.7
click at [559, 267] on div "Total Sales ($) Gift Cards $0.00 Subtotal $2,657.71 Total Tax $432.21 Total Inv…" at bounding box center [460, 260] width 202 height 119
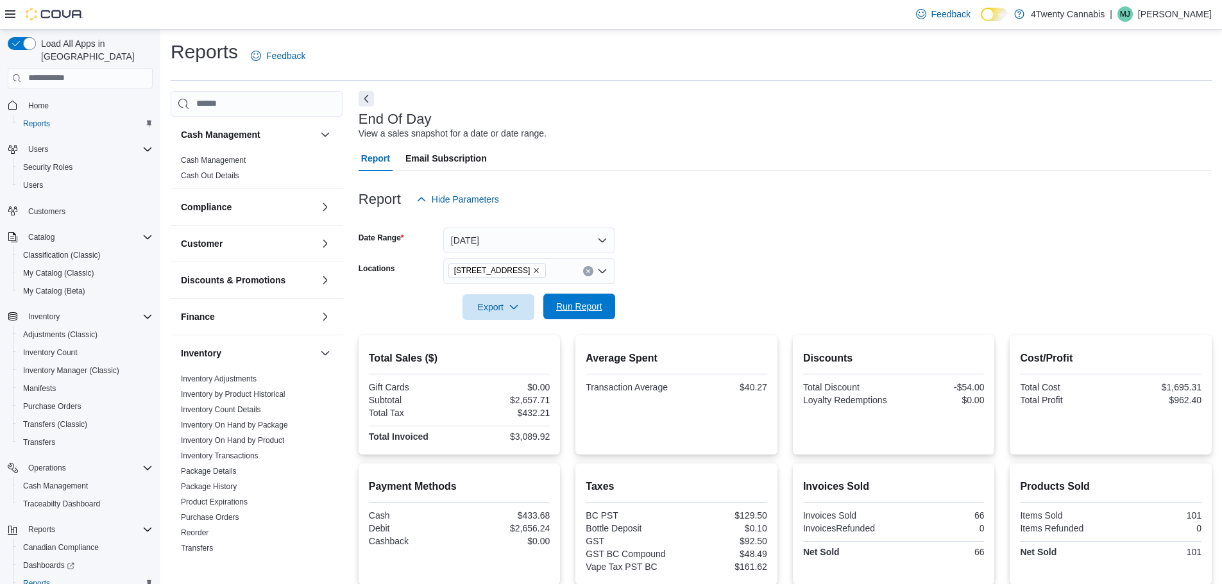
scroll to position [0, 0]
click at [505, 241] on button "[DATE]" at bounding box center [529, 241] width 172 height 26
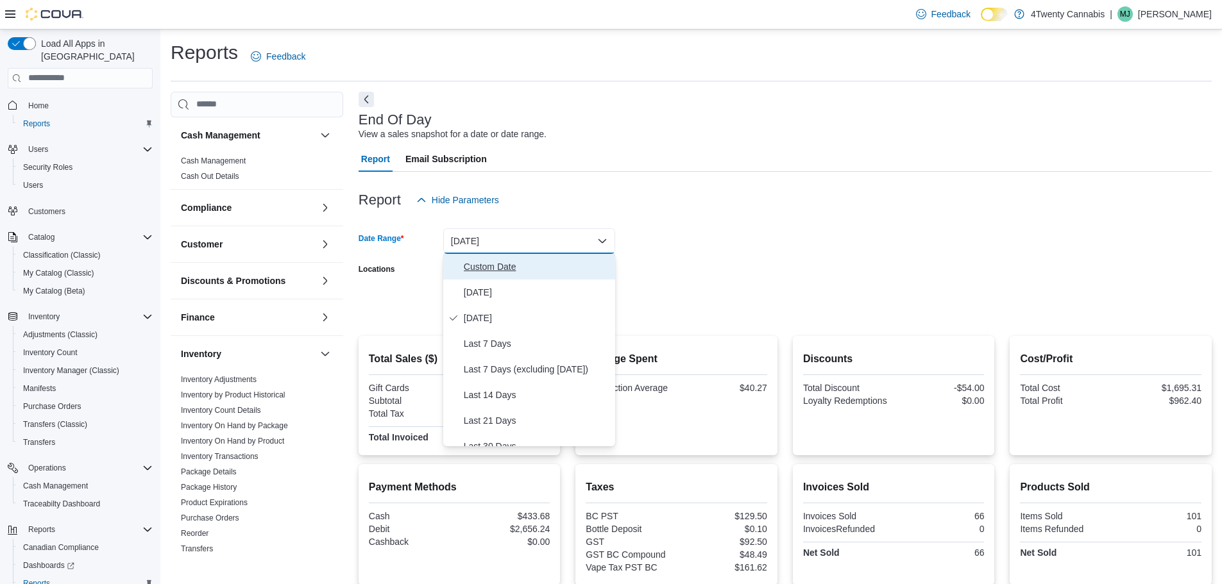
click at [505, 261] on span "Custom Date" at bounding box center [537, 266] width 146 height 15
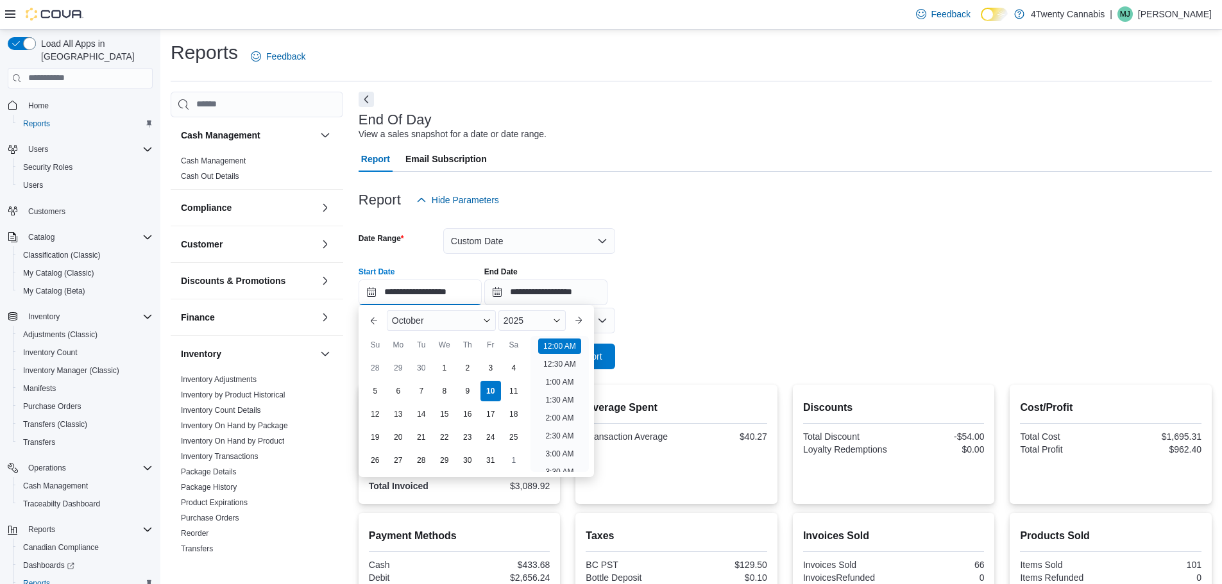
click at [392, 290] on input "**********" at bounding box center [420, 293] width 123 height 26
click at [378, 394] on div "5" at bounding box center [375, 391] width 22 height 22
type input "**********"
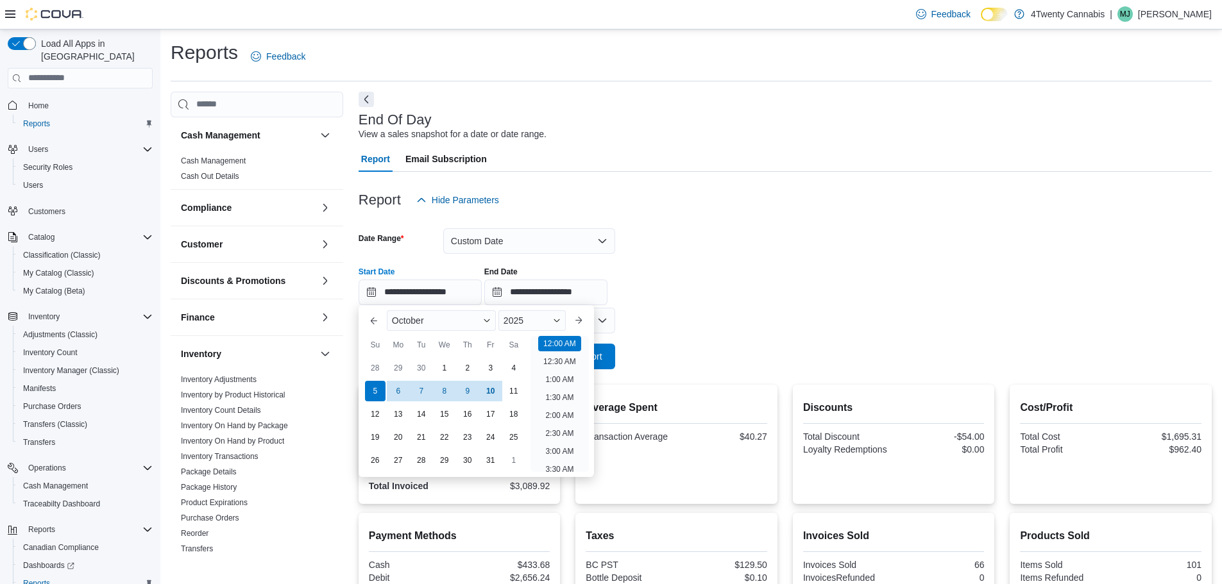
click at [728, 276] on div "**********" at bounding box center [785, 281] width 853 height 49
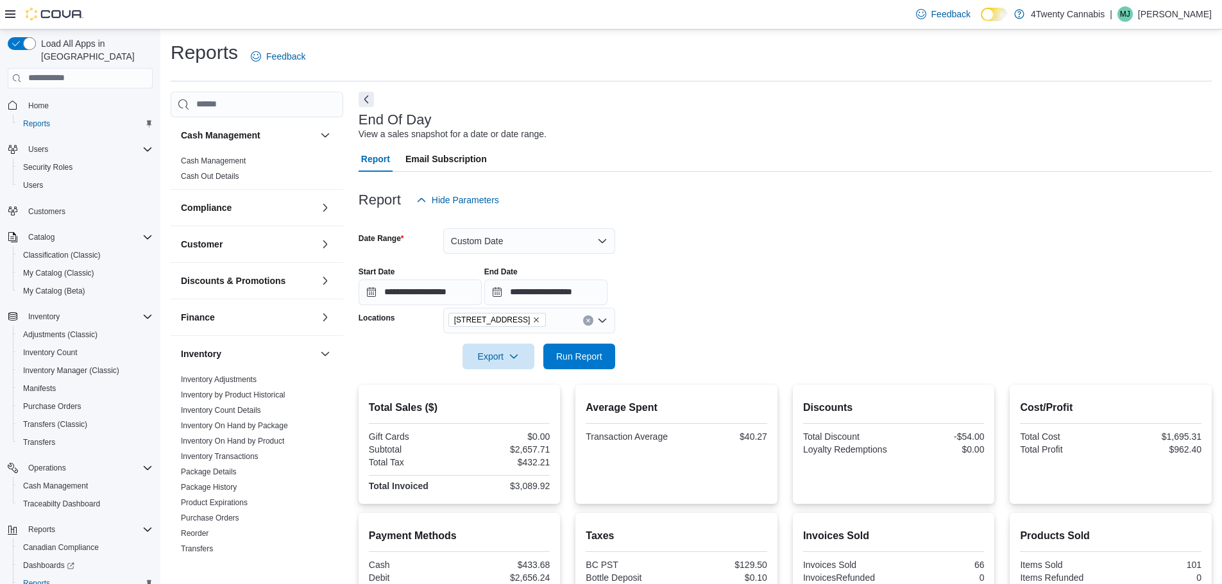
click at [532, 319] on icon "Remove 7389 River Rd from selection in this group" at bounding box center [536, 320] width 8 height 8
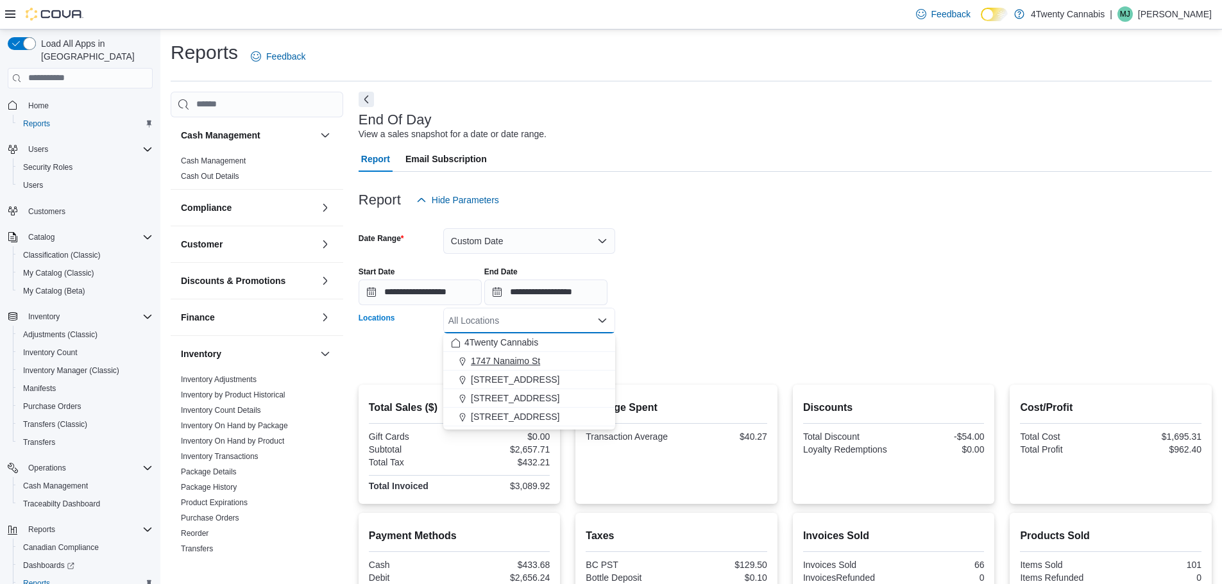
click at [493, 357] on span "1747 Nanaimo St" at bounding box center [505, 361] width 69 height 13
click at [721, 321] on form "**********" at bounding box center [785, 291] width 853 height 157
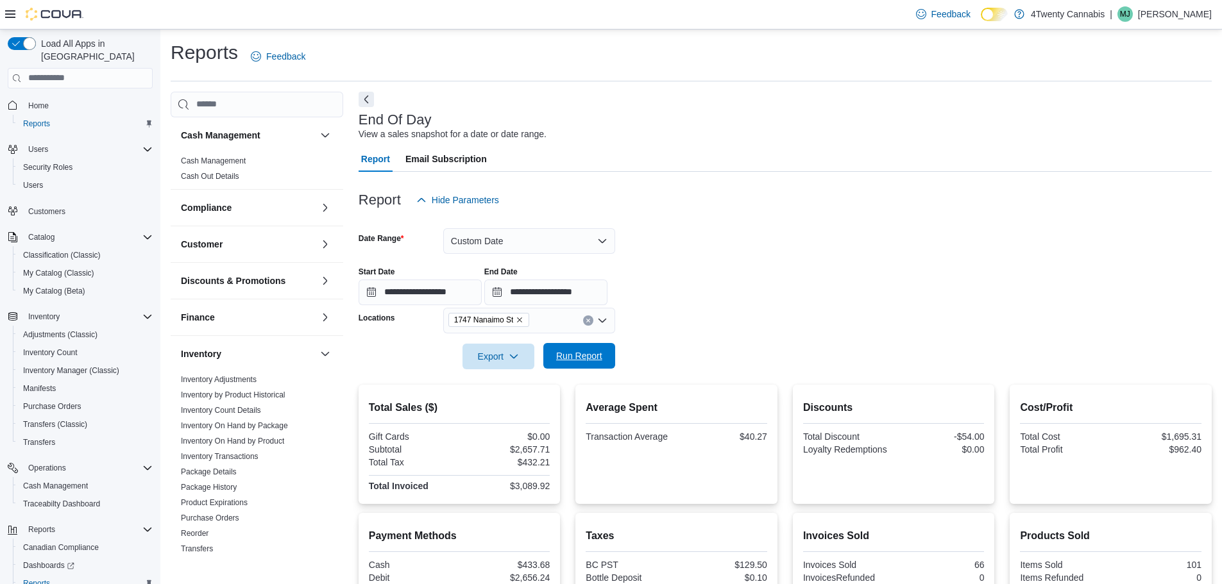
click at [594, 360] on span "Run Report" at bounding box center [579, 356] width 46 height 13
drag, startPoint x: 510, startPoint y: 448, endPoint x: 546, endPoint y: 448, distance: 35.9
click at [546, 448] on div "$15,884.49" at bounding box center [506, 449] width 88 height 10
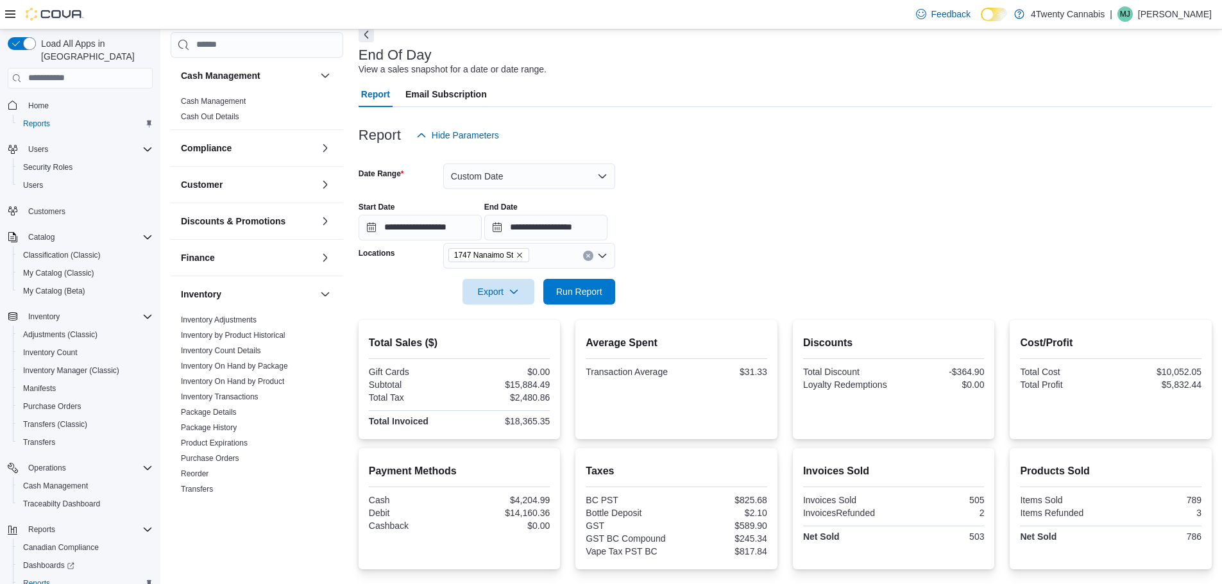
scroll to position [107, 0]
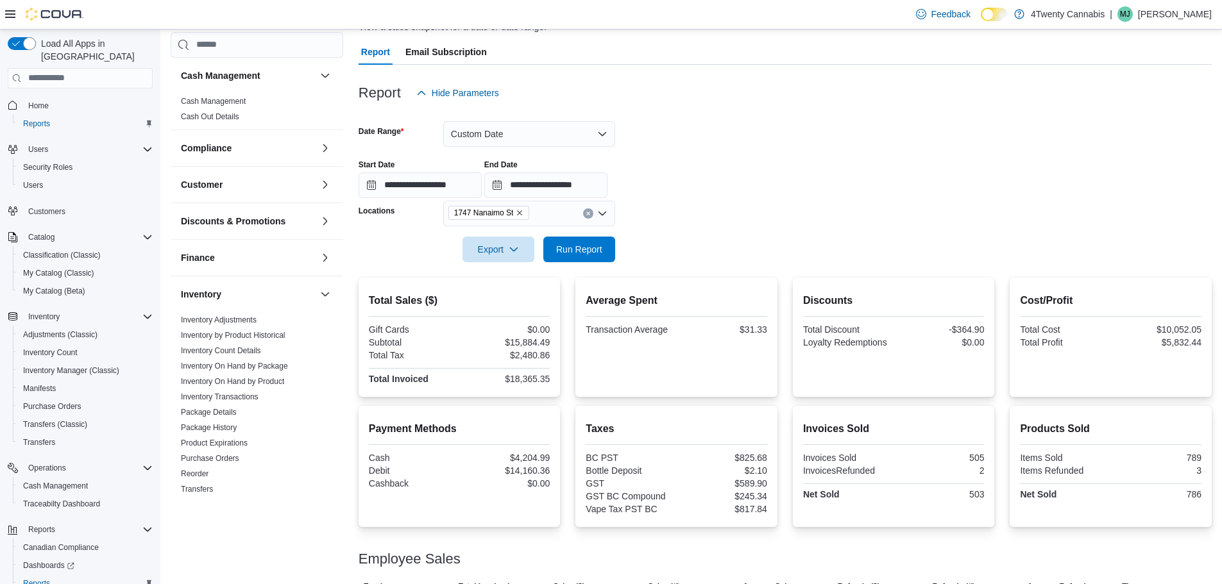
click at [519, 215] on icon "Remove 1747 Nanaimo St from selection in this group" at bounding box center [520, 213] width 8 height 8
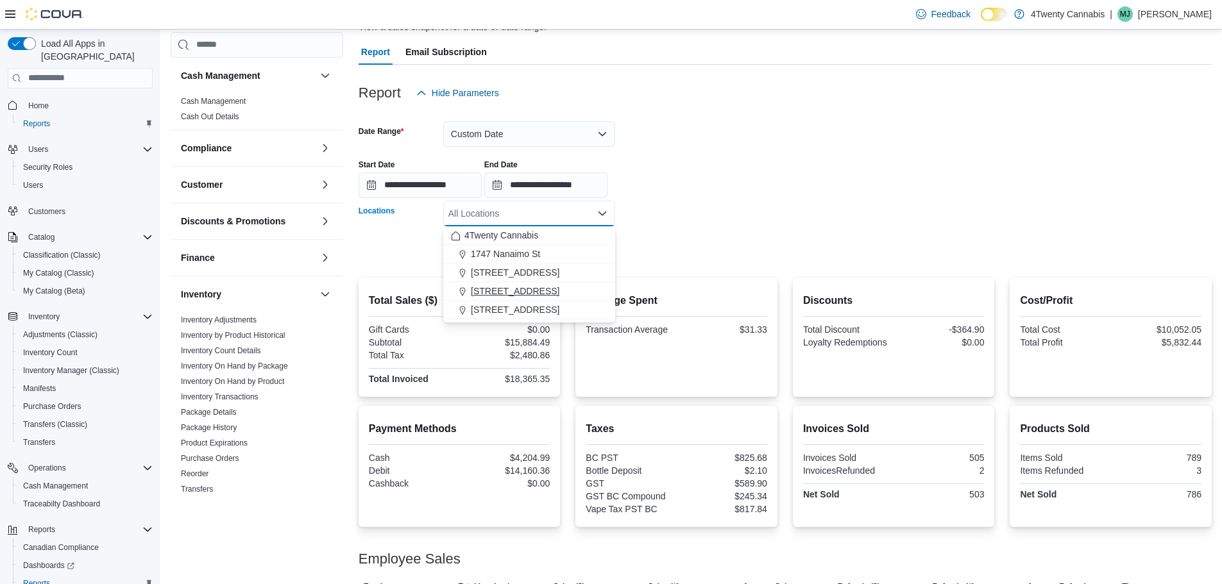
click at [504, 287] on span "[STREET_ADDRESS]" at bounding box center [515, 291] width 89 height 13
click at [742, 217] on form "**********" at bounding box center [785, 184] width 853 height 157
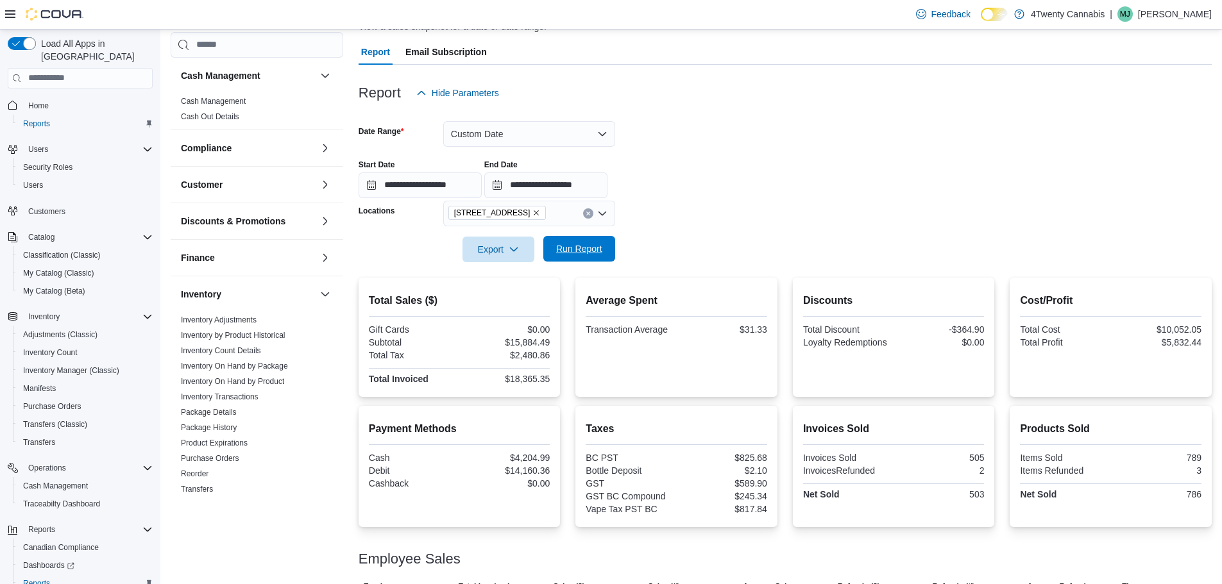
click at [582, 244] on span "Run Report" at bounding box center [579, 248] width 46 height 13
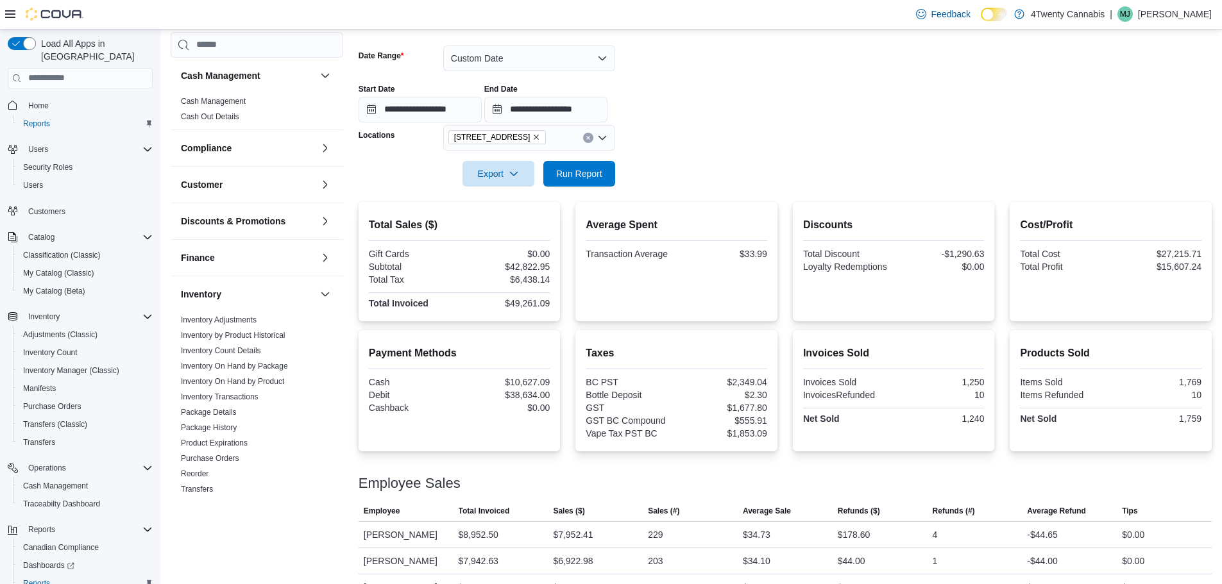
scroll to position [214, 0]
